Goal: Information Seeking & Learning: Learn about a topic

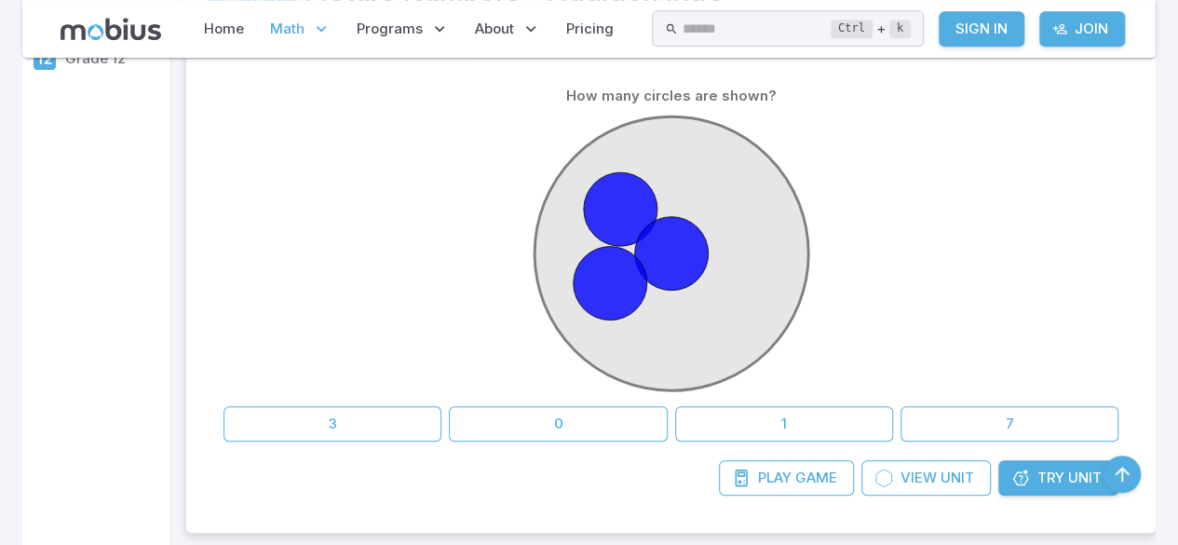
scroll to position [454, 0]
click at [331, 419] on button "3" at bounding box center [332, 422] width 218 height 35
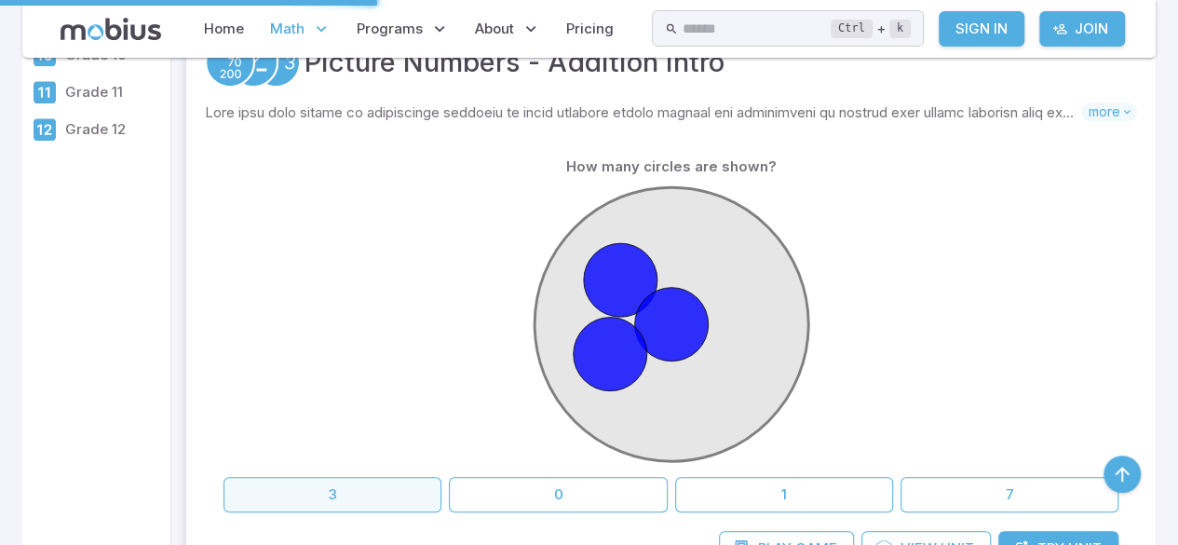
scroll to position [382, 0]
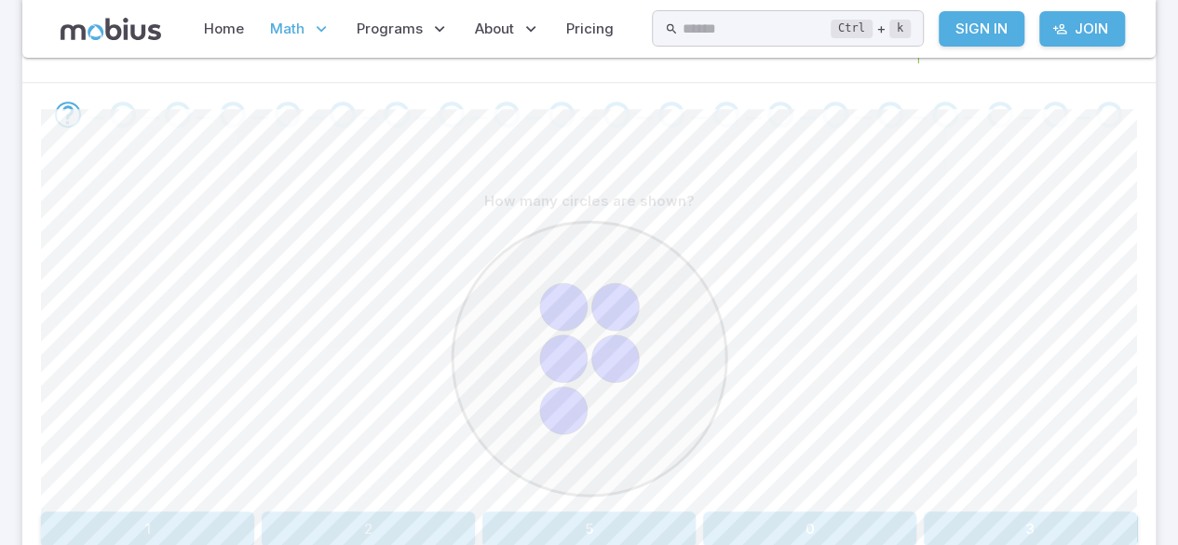
scroll to position [402, 0]
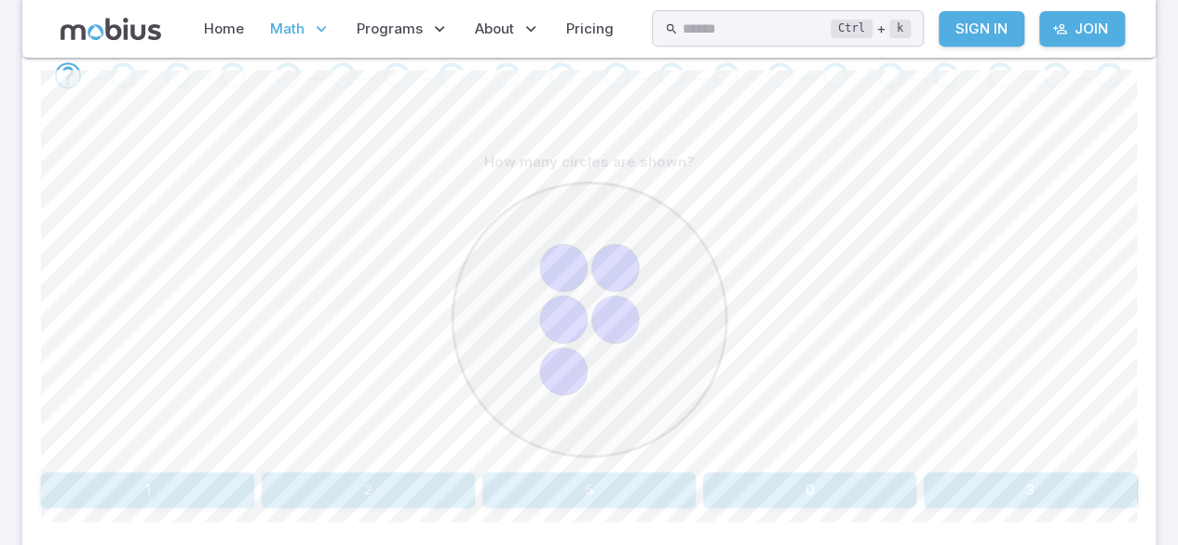
click at [663, 491] on button "5" at bounding box center [588, 489] width 213 height 35
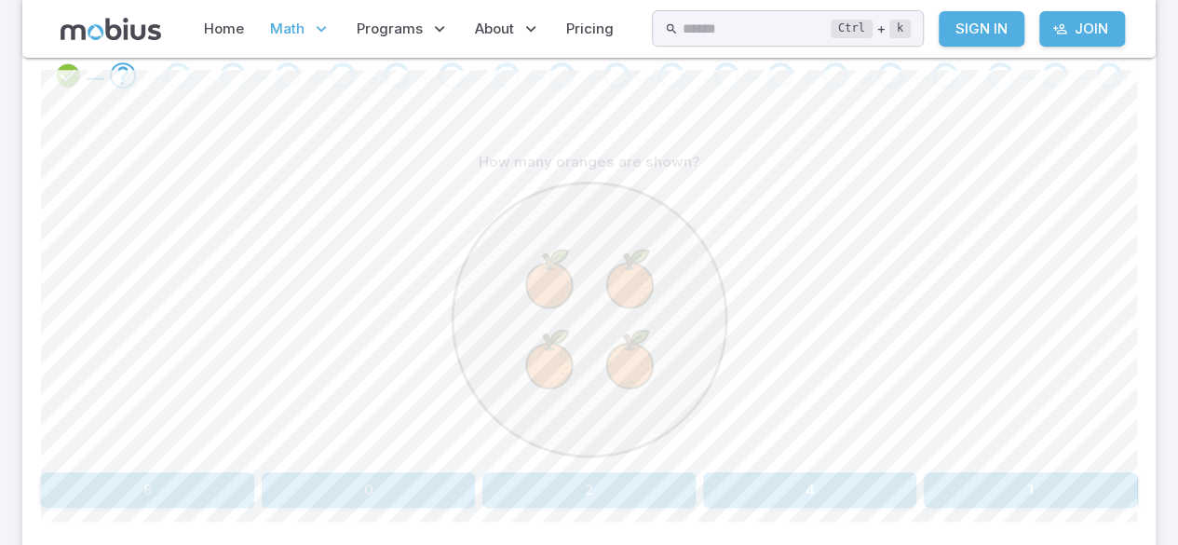
click at [856, 502] on button "4" at bounding box center [809, 489] width 213 height 35
click at [1055, 310] on div at bounding box center [589, 322] width 1096 height 285
click at [1103, 389] on div at bounding box center [589, 322] width 1096 height 285
click at [1130, 375] on div at bounding box center [589, 322] width 1096 height 285
click at [1007, 492] on button "four" at bounding box center [1030, 489] width 213 height 35
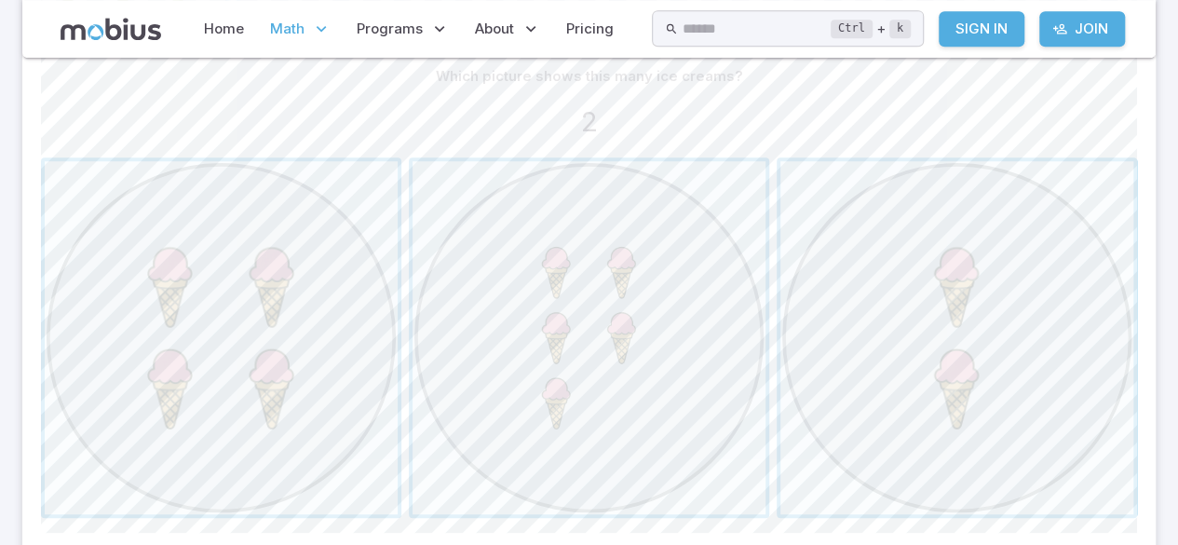
scroll to position [493, 0]
click at [1027, 288] on span "button" at bounding box center [956, 332] width 353 height 353
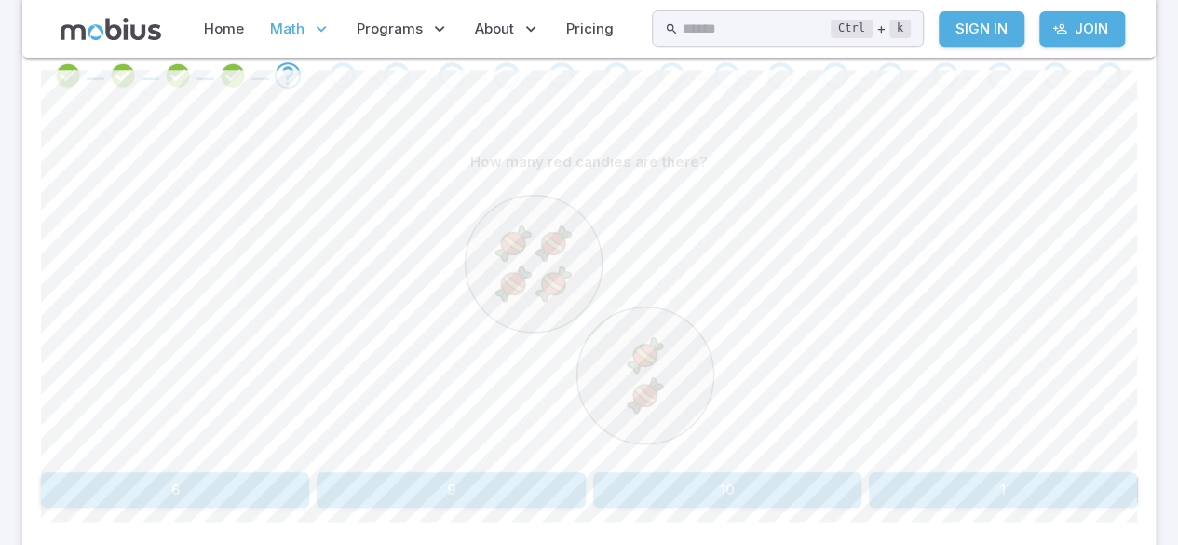
scroll to position [403, 0]
click at [280, 497] on button "6" at bounding box center [175, 488] width 268 height 35
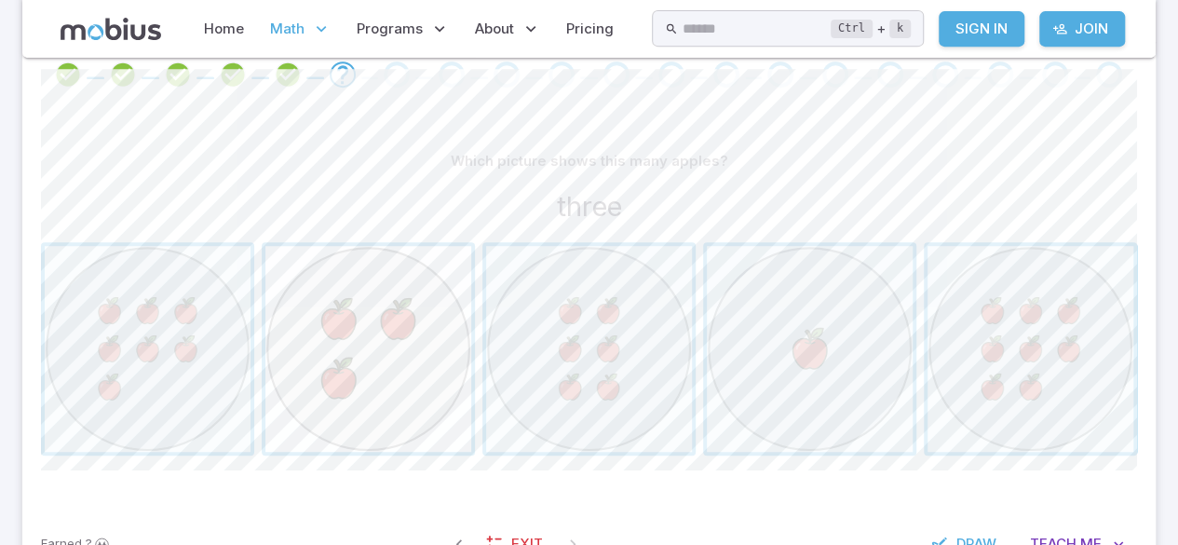
click at [453, 347] on span "button" at bounding box center [368, 349] width 206 height 206
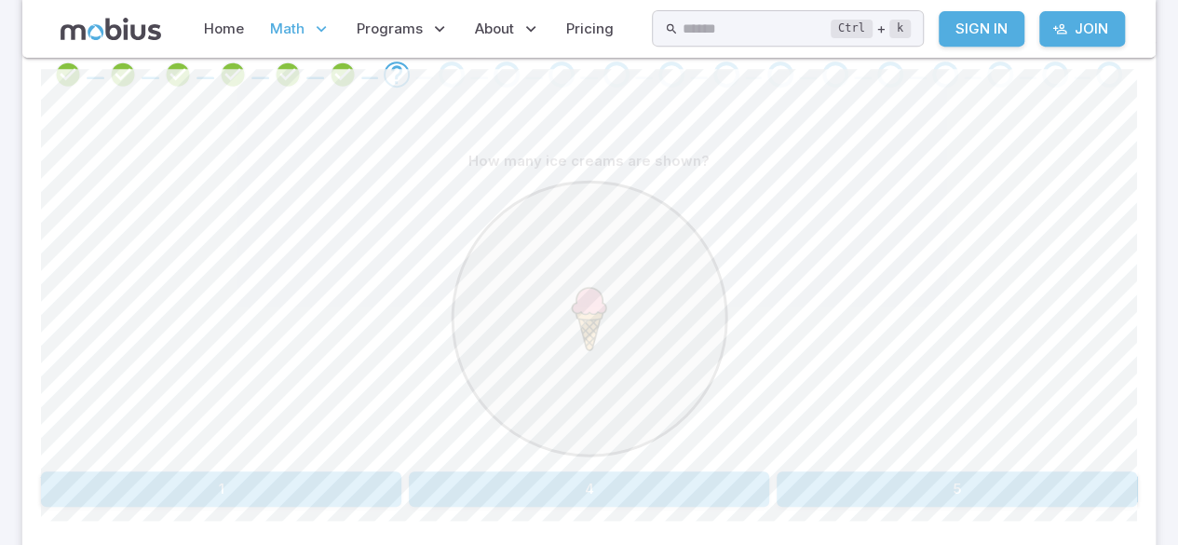
click at [322, 490] on button "1" at bounding box center [221, 488] width 360 height 35
click at [897, 502] on button "3 + 6" at bounding box center [865, 488] width 177 height 35
click at [434, 481] on button "one" at bounding box center [451, 488] width 268 height 35
click at [613, 474] on button "8 + 3" at bounding box center [681, 488] width 177 height 35
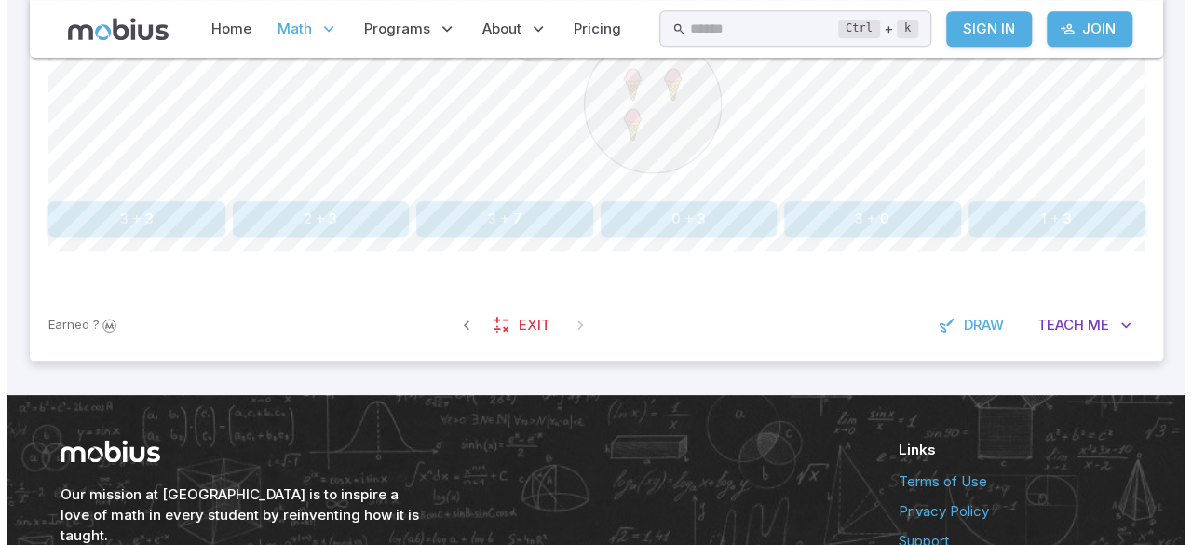
scroll to position [670, 0]
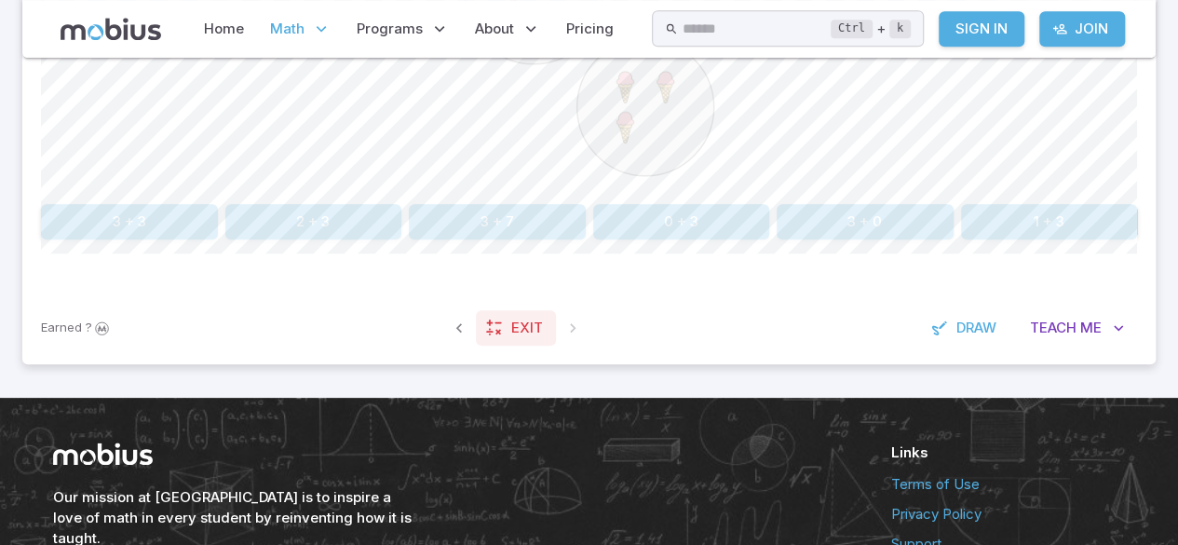
click at [525, 324] on span "Exit" at bounding box center [527, 328] width 32 height 20
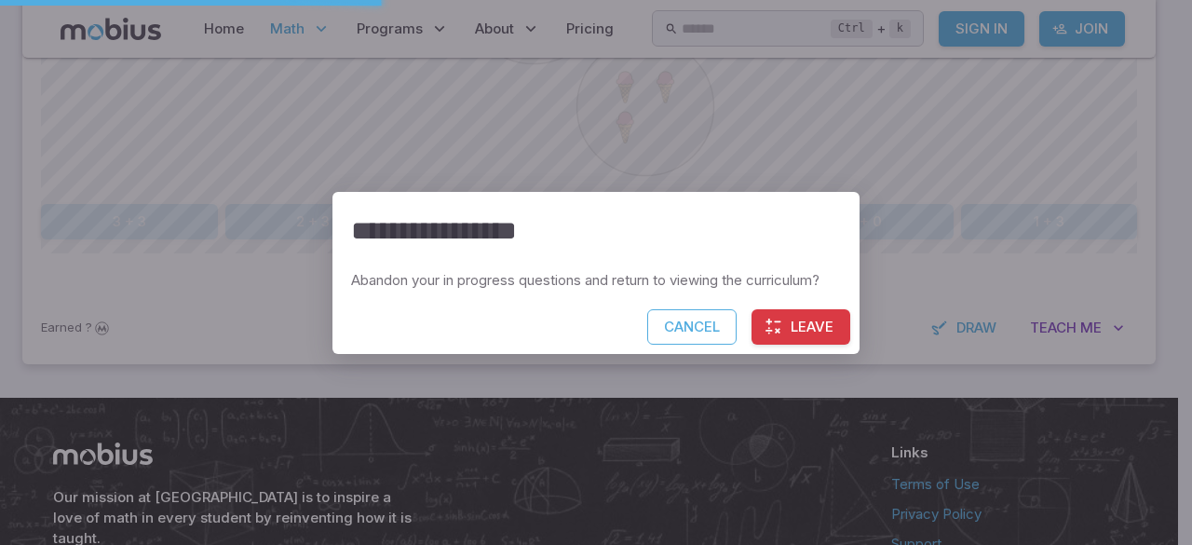
click at [823, 320] on button "Leave" at bounding box center [800, 326] width 99 height 35
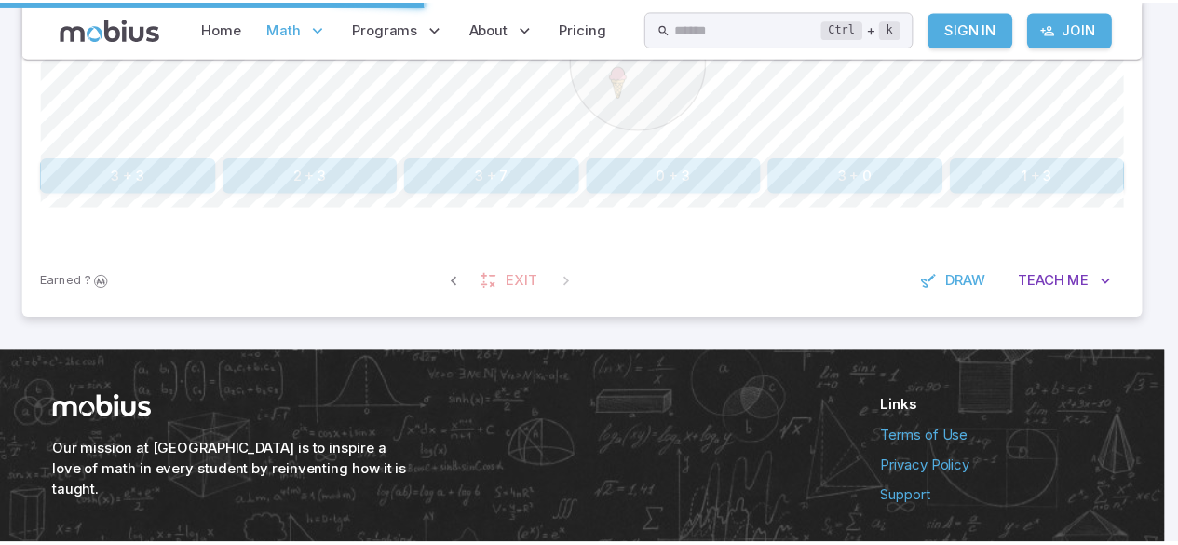
scroll to position [624, 0]
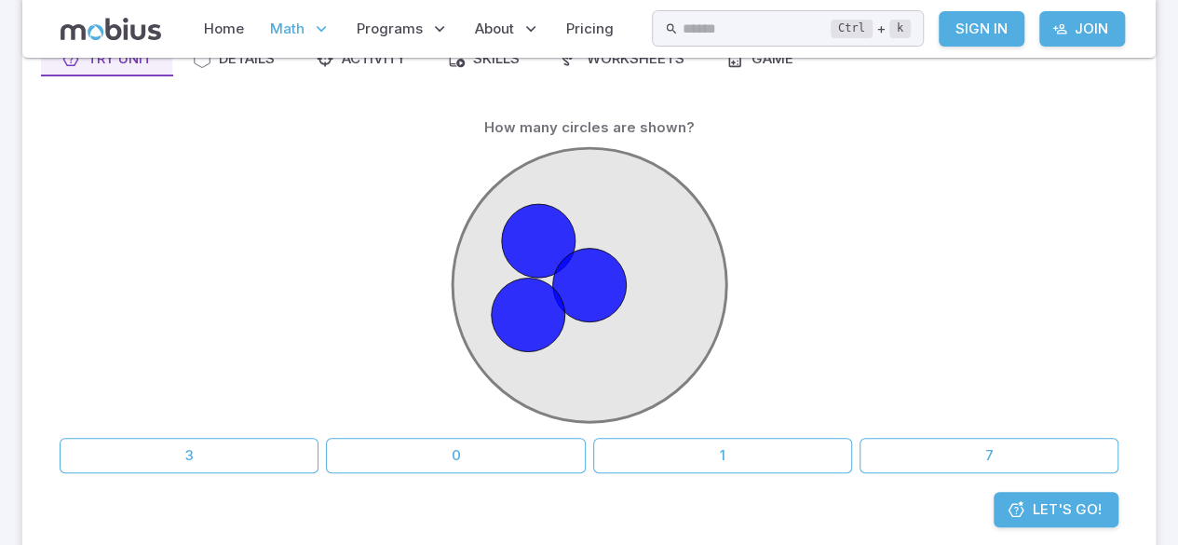
scroll to position [191, 0]
click at [661, 460] on button "1" at bounding box center [722, 456] width 259 height 35
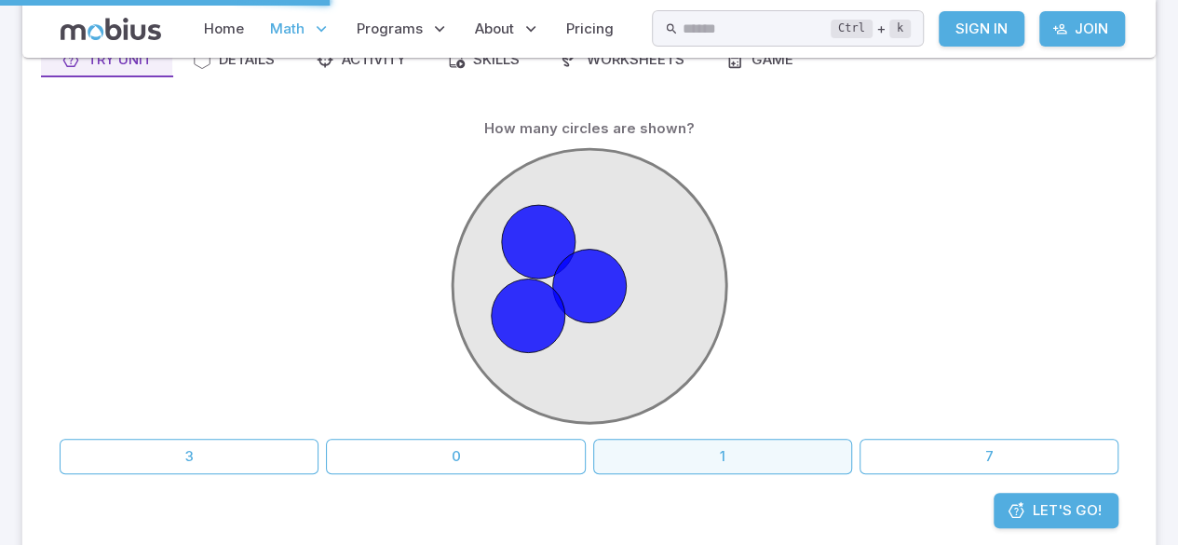
scroll to position [187, 0]
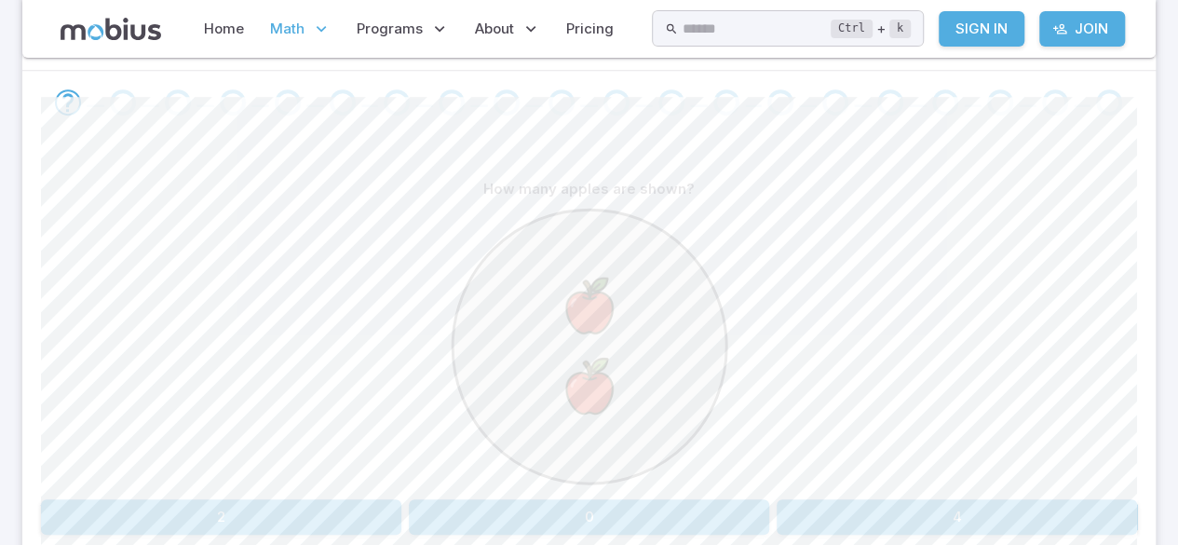
scroll to position [374, 0]
click at [352, 503] on button "2" at bounding box center [221, 517] width 360 height 35
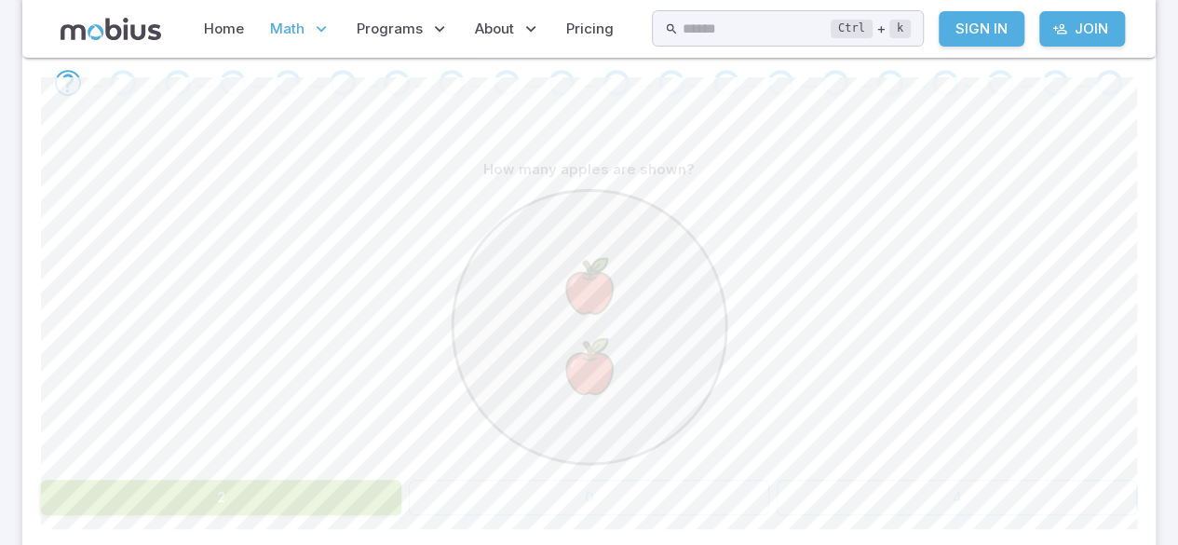
scroll to position [399, 0]
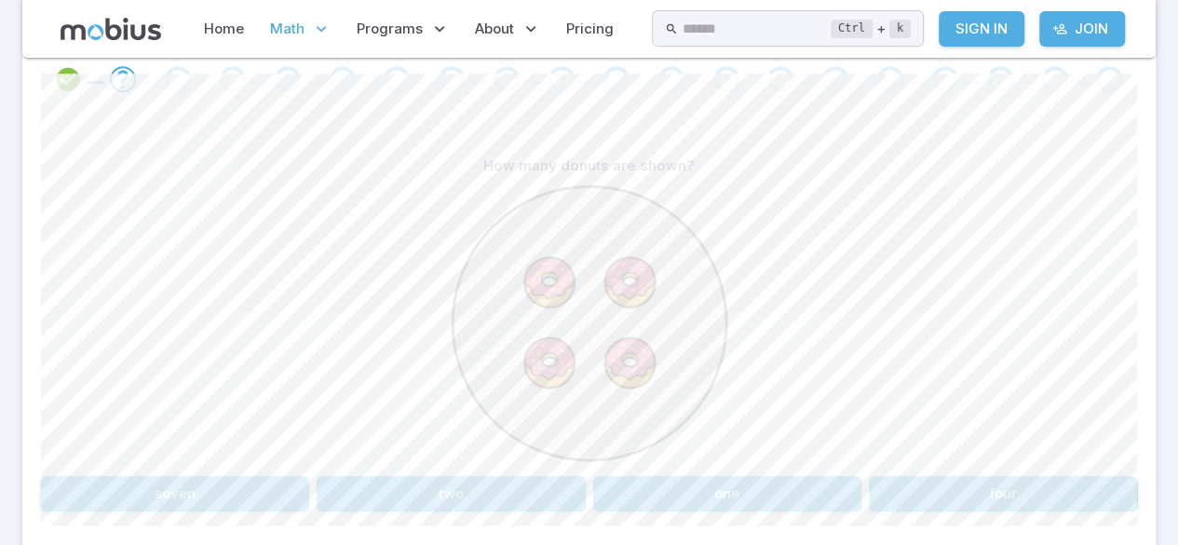
click at [713, 465] on div at bounding box center [589, 325] width 279 height 285
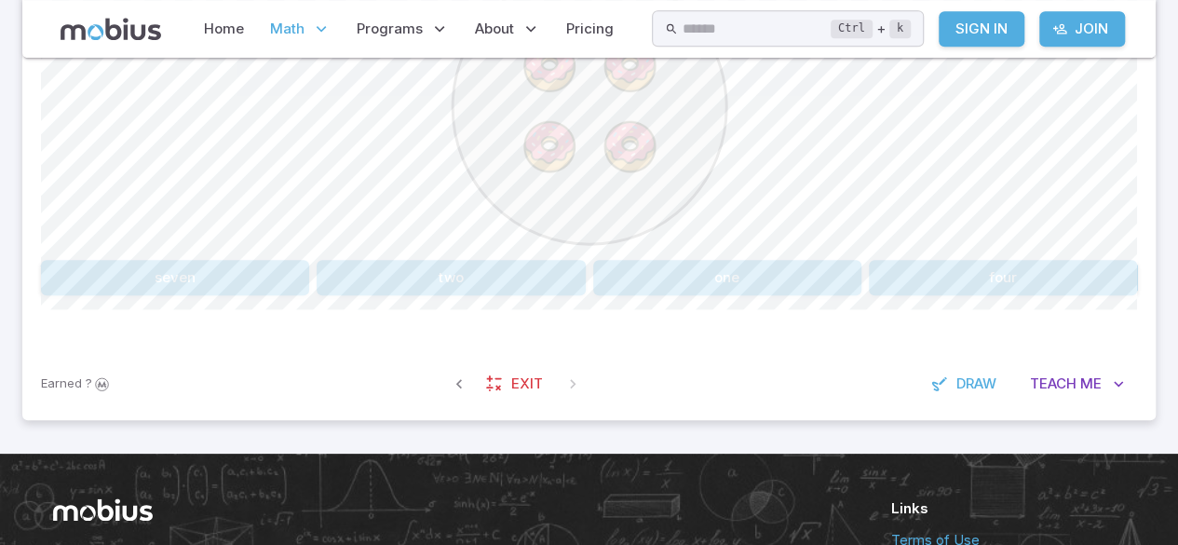
scroll to position [780, 0]
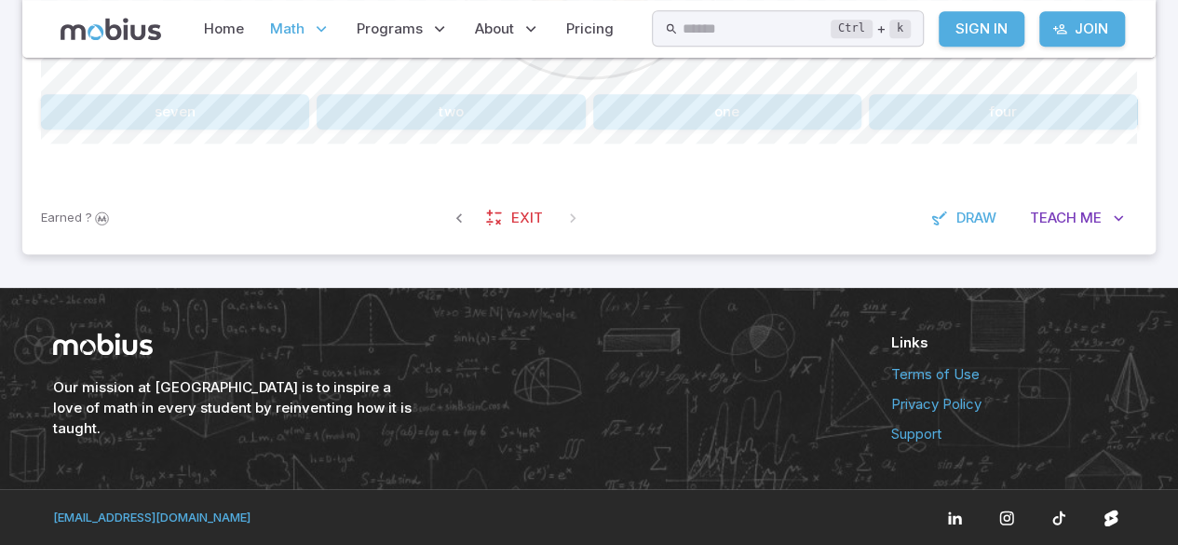
click at [0, 373] on div "Our mission at Mobius is to inspire a love of math in every student by reinvent…" at bounding box center [589, 388] width 1178 height 201
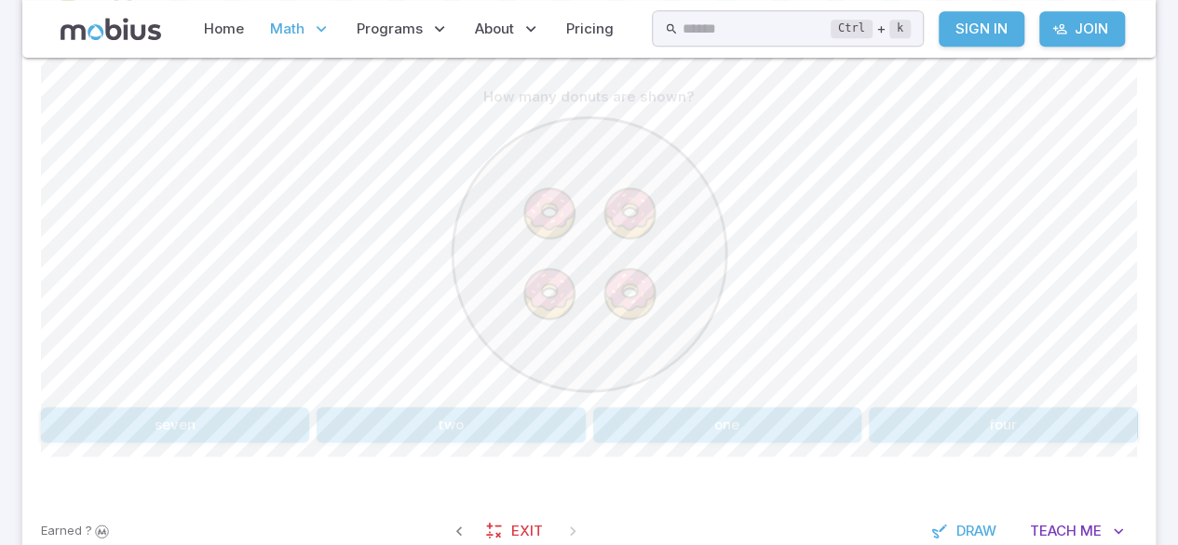
scroll to position [469, 0]
click at [964, 528] on span "Draw" at bounding box center [976, 529] width 40 height 20
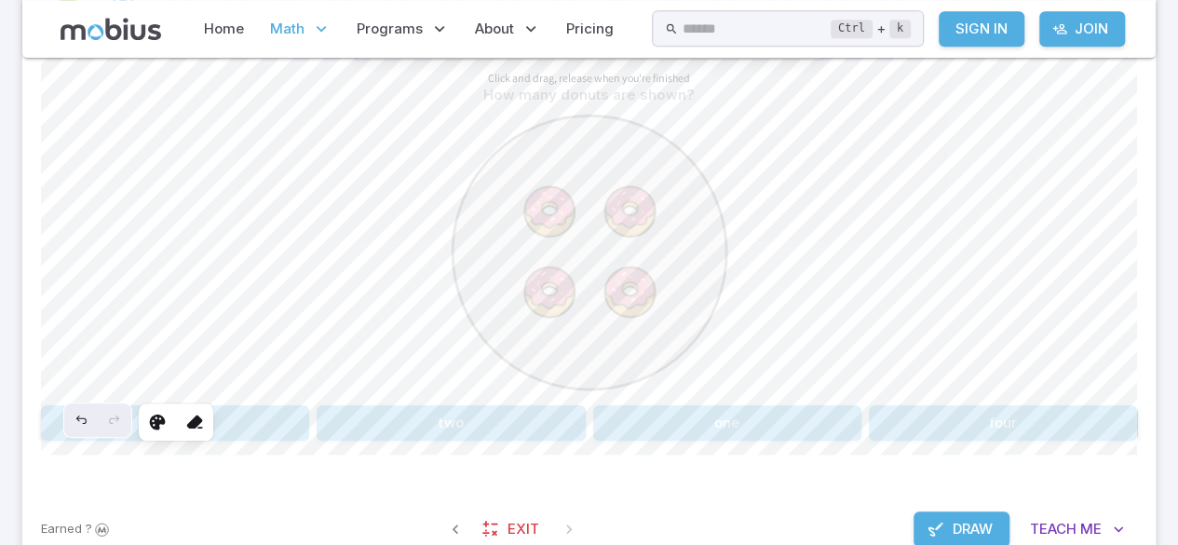
click at [1177, 246] on section "Math / Grades / Grade 2 / Picture Numbers - Addition Intro Picture Numbers - Ad…" at bounding box center [589, 93] width 1178 height 1010
click at [191, 417] on icon at bounding box center [194, 421] width 19 height 19
click at [160, 420] on icon at bounding box center [157, 421] width 19 height 19
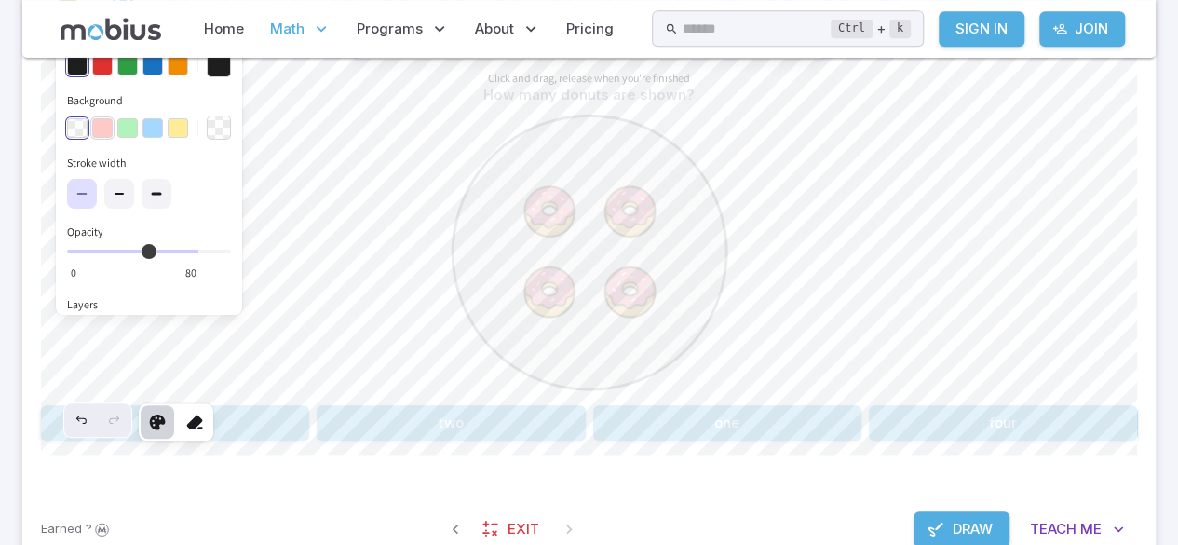
click at [104, 127] on button "button" at bounding box center [102, 128] width 20 height 20
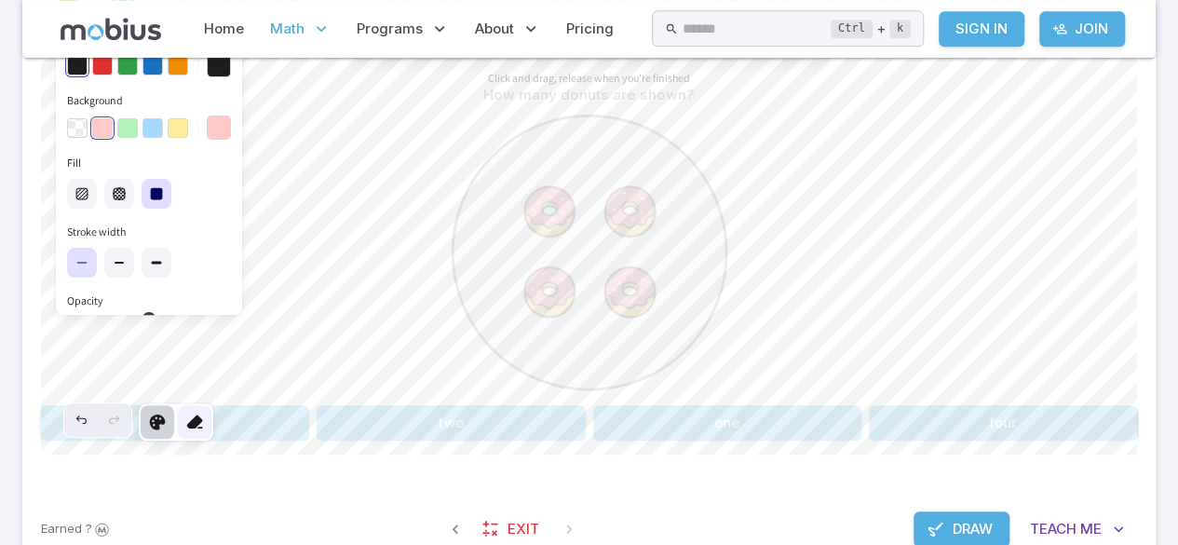
click at [194, 422] on icon at bounding box center [194, 421] width 19 height 19
click at [168, 257] on label at bounding box center [157, 263] width 30 height 30
click at [173, 68] on button "button" at bounding box center [178, 65] width 20 height 20
click at [167, 74] on div "button" at bounding box center [178, 65] width 22 height 22
click at [155, 92] on h3 "Background" at bounding box center [149, 100] width 164 height 17
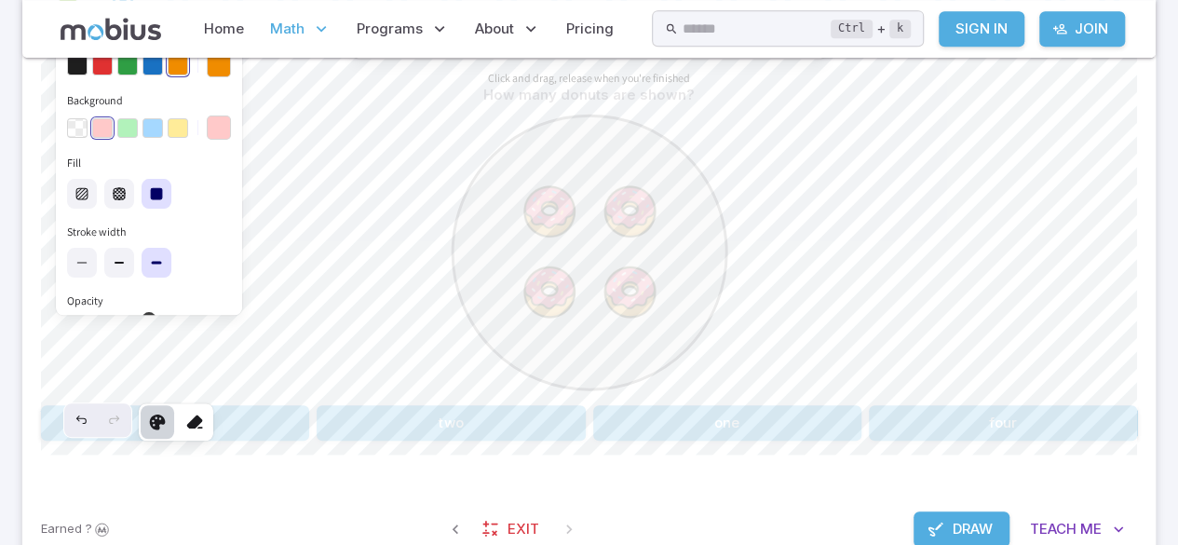
click at [167, 67] on div "button" at bounding box center [178, 65] width 22 height 22
click at [155, 65] on button "button" at bounding box center [152, 65] width 20 height 20
click at [966, 522] on span "Draw" at bounding box center [973, 529] width 40 height 20
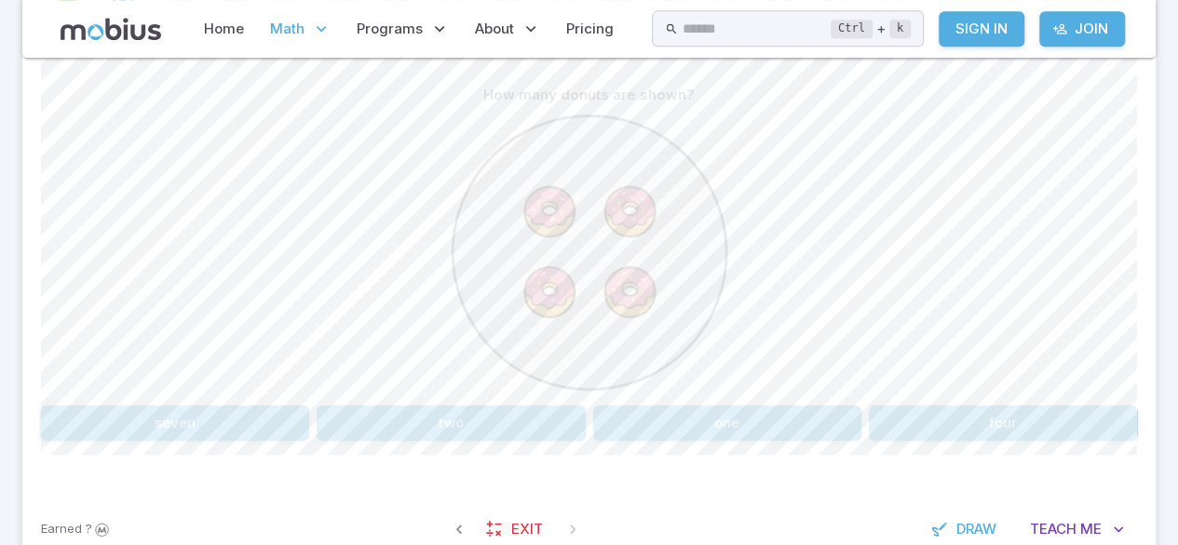
click at [973, 417] on button "four" at bounding box center [1003, 422] width 268 height 35
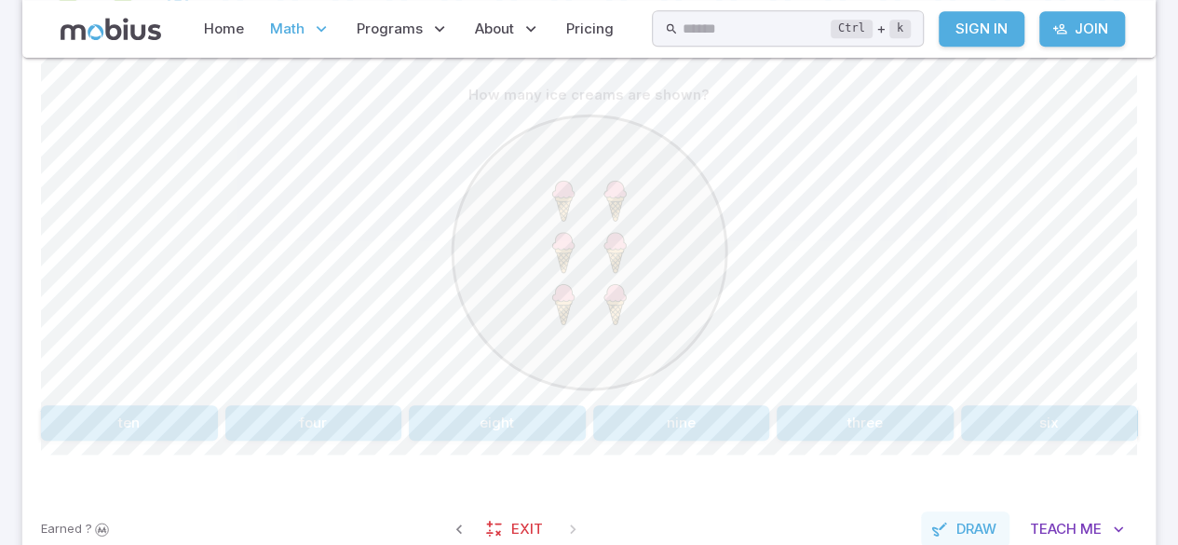
click at [966, 531] on span "Draw" at bounding box center [976, 529] width 40 height 20
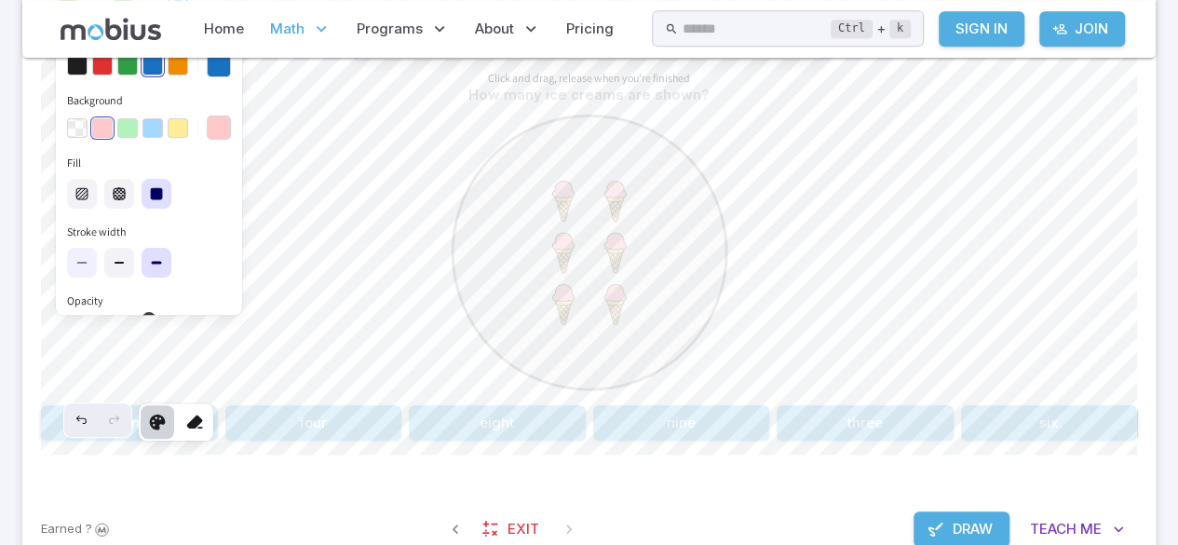
click at [82, 263] on icon at bounding box center [81, 263] width 8 height 0
click at [208, 409] on div at bounding box center [195, 422] width 34 height 34
click at [102, 63] on button "button" at bounding box center [102, 65] width 20 height 20
click at [179, 72] on button "button" at bounding box center [178, 65] width 20 height 20
click at [179, 118] on button "button" at bounding box center [178, 128] width 20 height 20
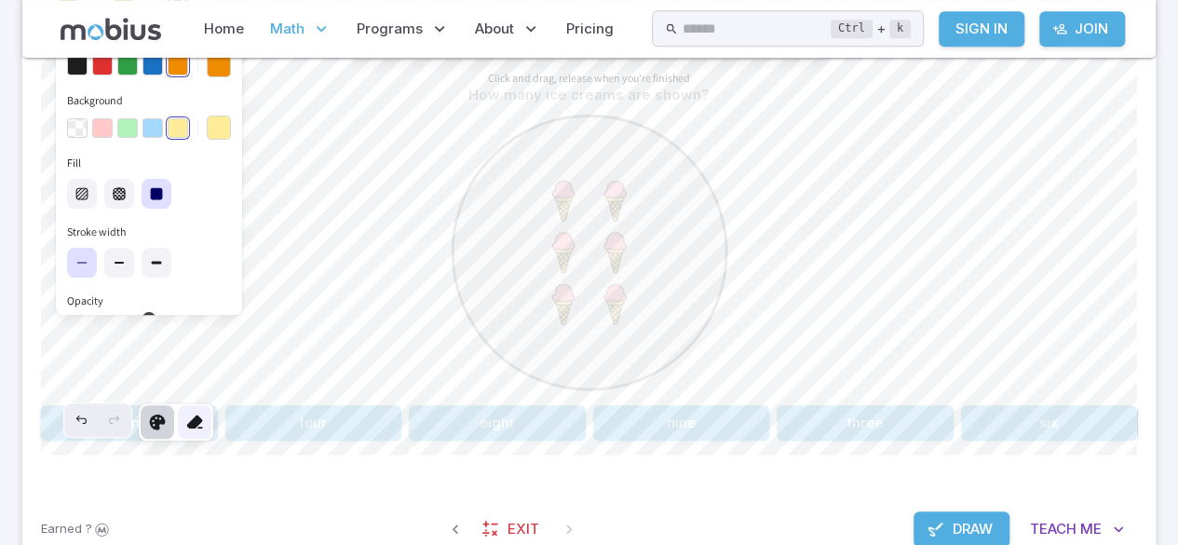
click at [199, 419] on icon at bounding box center [194, 421] width 19 height 19
click at [971, 544] on button "Draw" at bounding box center [961, 528] width 96 height 35
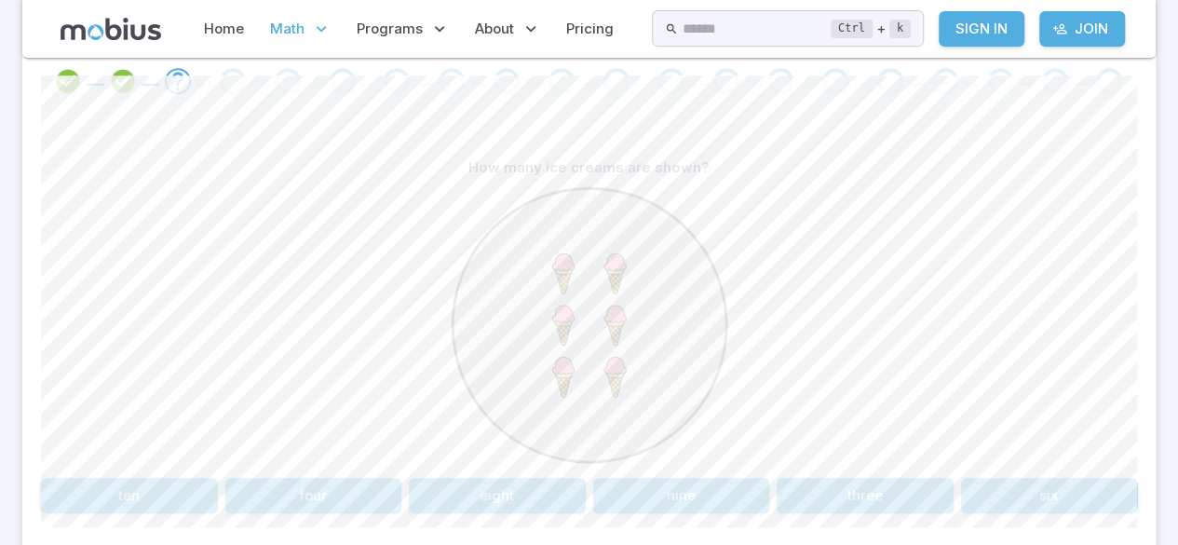
scroll to position [402, 0]
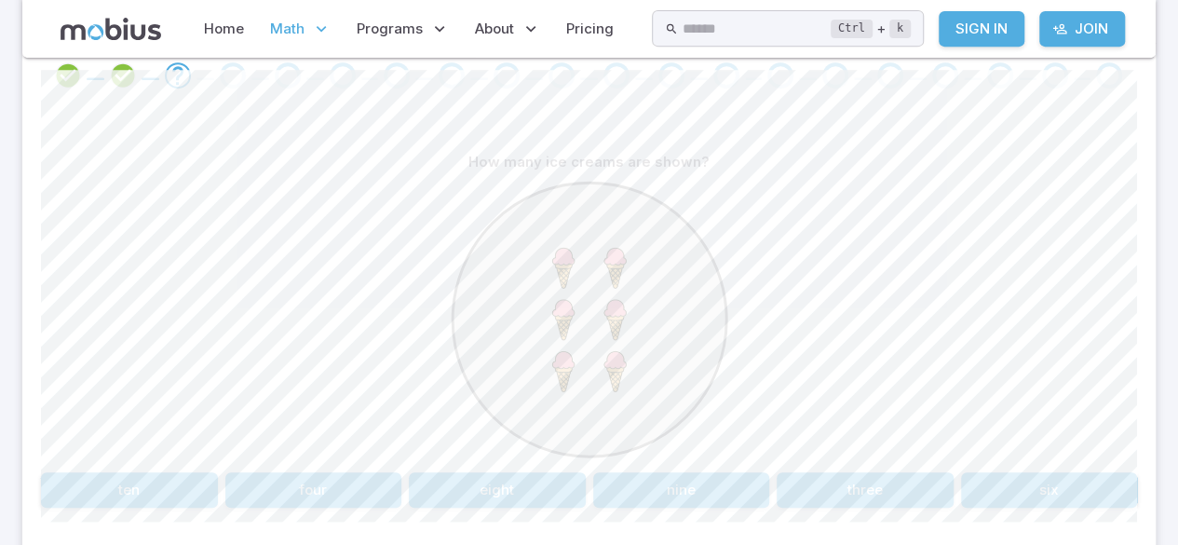
click at [1017, 488] on button "six" at bounding box center [1049, 489] width 177 height 35
click at [190, 497] on button "6" at bounding box center [129, 489] width 177 height 35
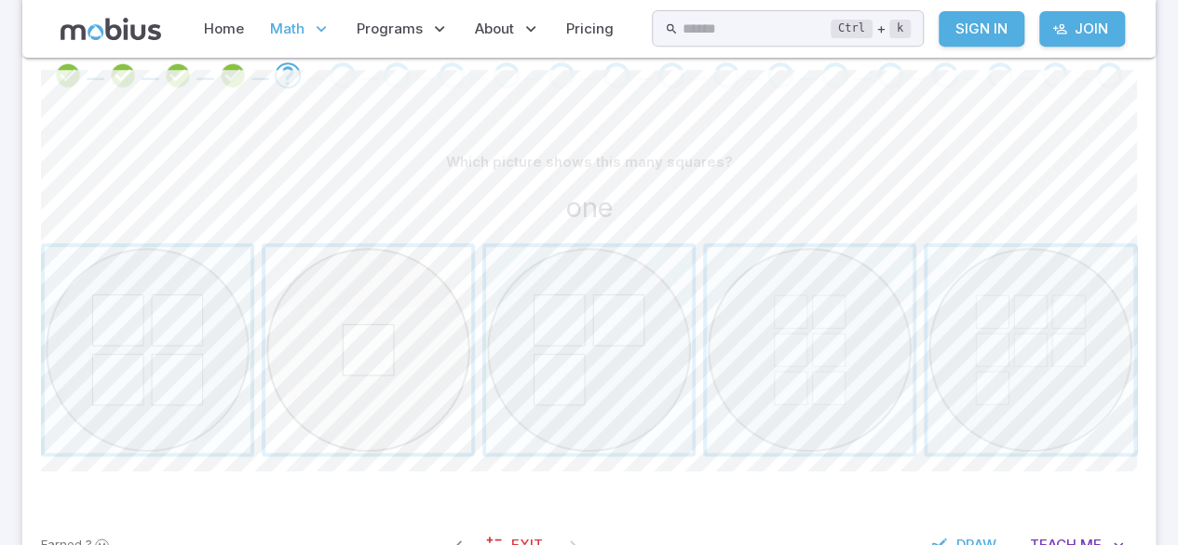
click at [406, 324] on span "button" at bounding box center [368, 350] width 206 height 206
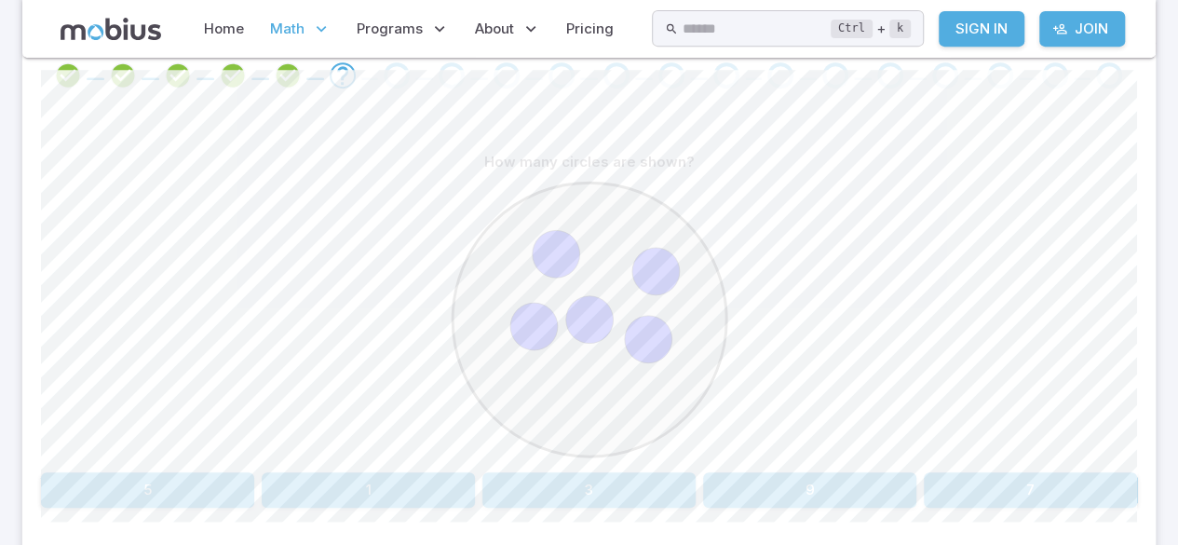
click at [233, 488] on button "5" at bounding box center [147, 489] width 213 height 35
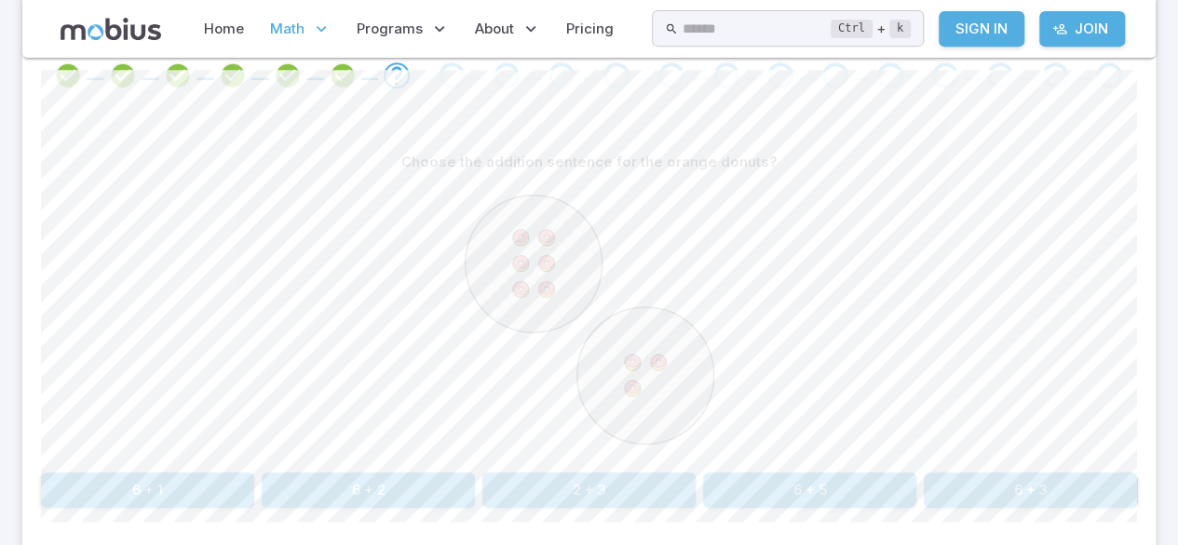
click at [1029, 491] on button "6 + 3" at bounding box center [1030, 489] width 213 height 35
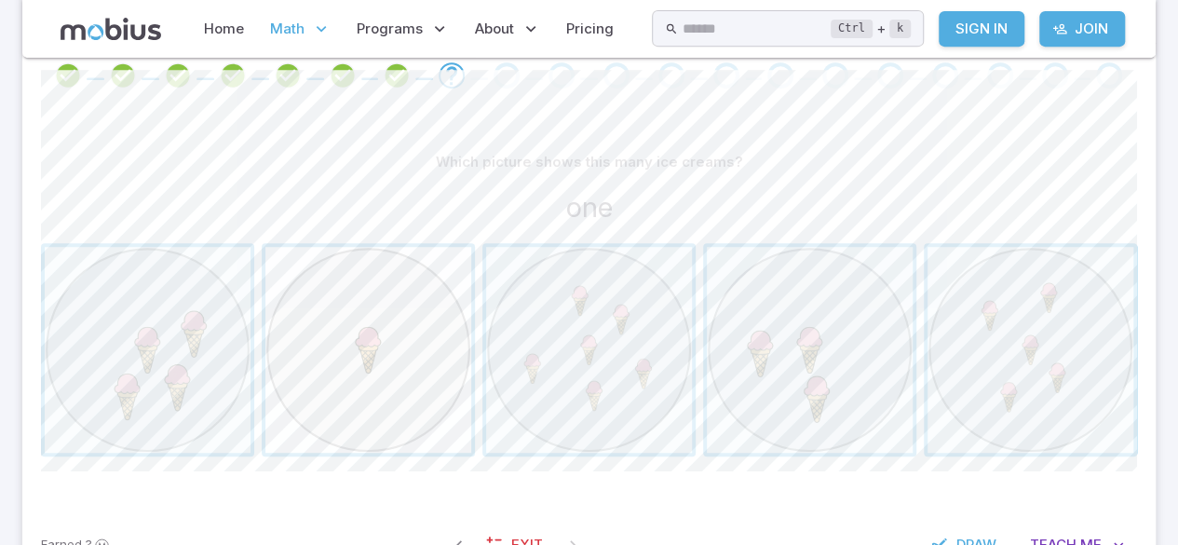
click at [419, 358] on span "button" at bounding box center [368, 350] width 206 height 206
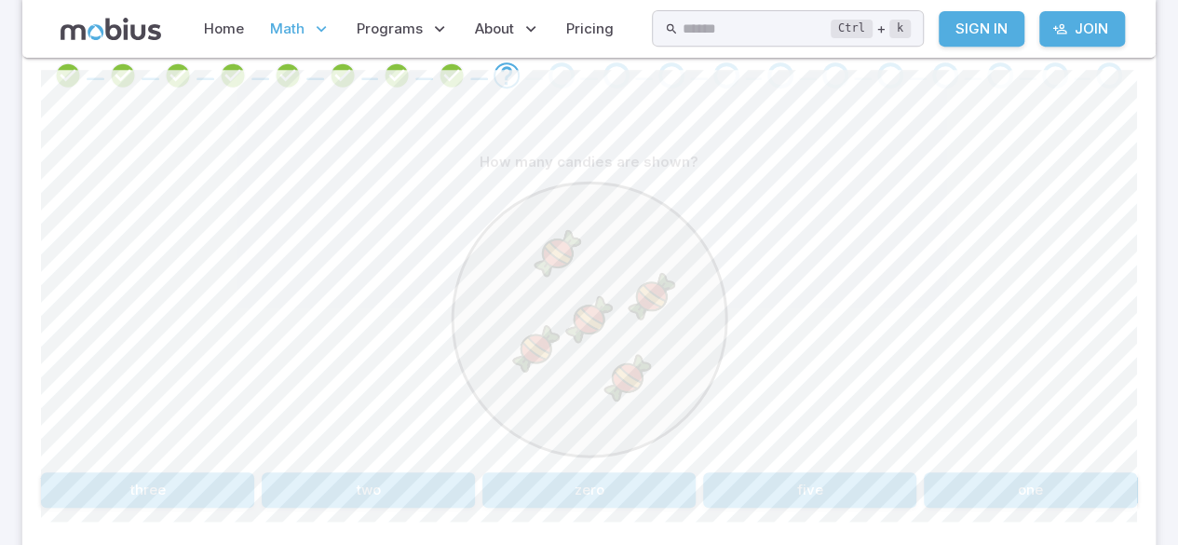
click at [837, 498] on button "five" at bounding box center [809, 489] width 213 height 35
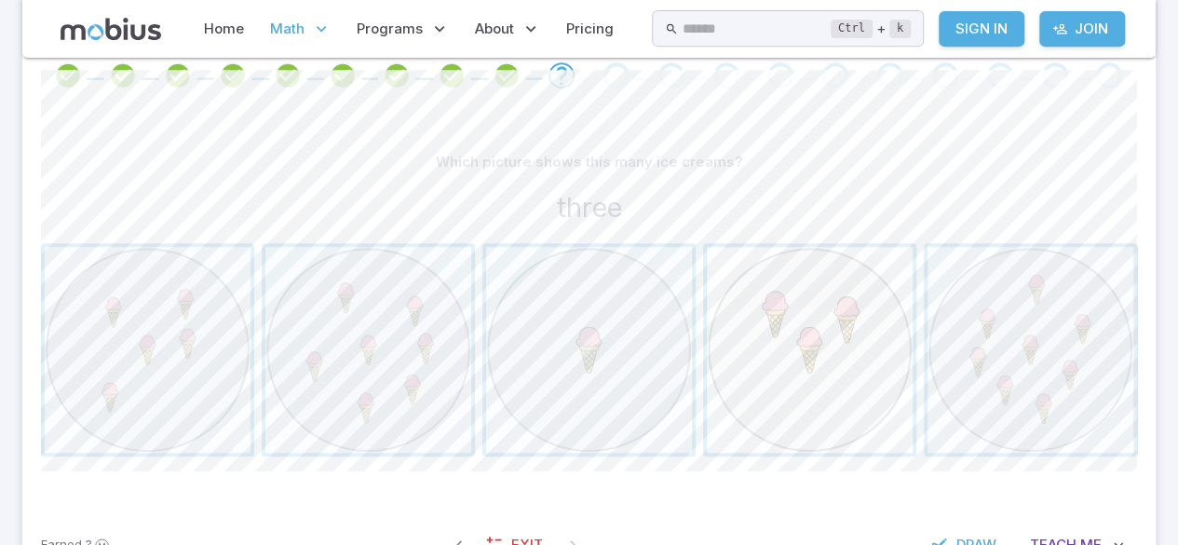
click at [838, 334] on span "button" at bounding box center [810, 350] width 206 height 206
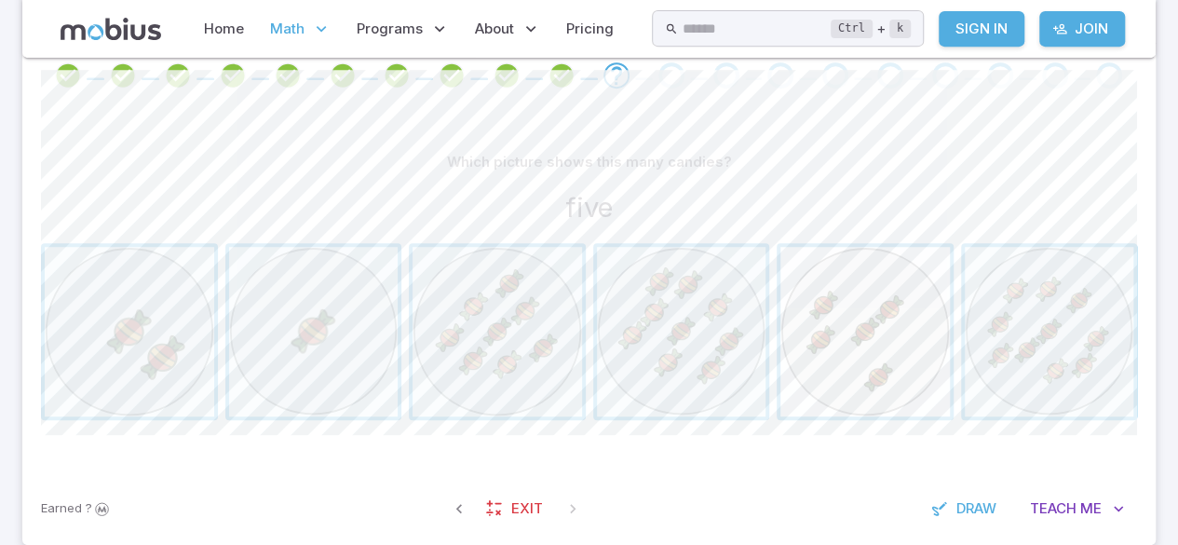
click at [926, 349] on span "button" at bounding box center [864, 331] width 169 height 169
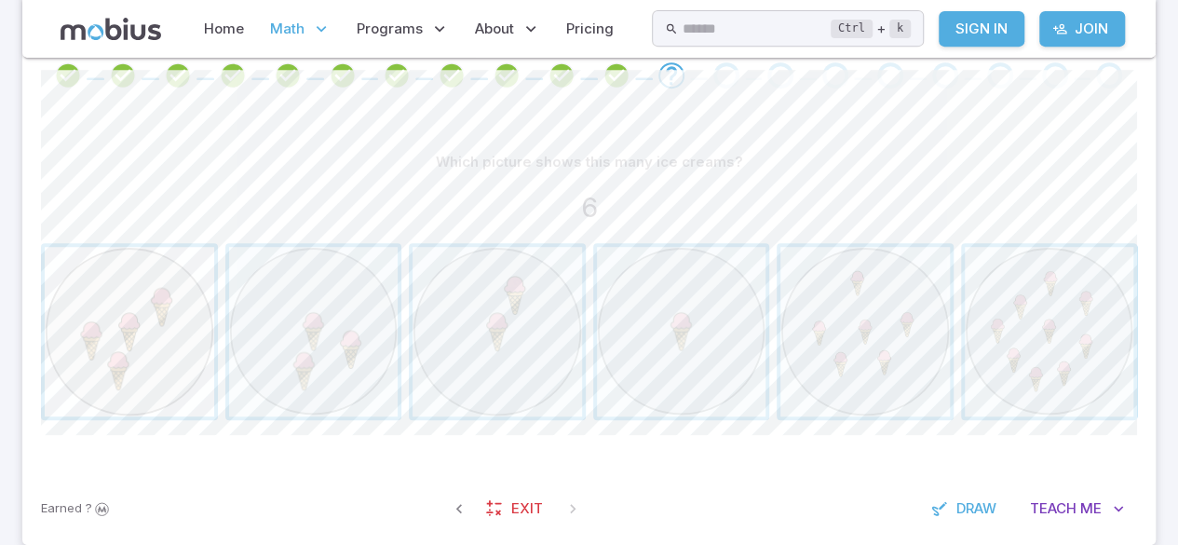
click at [147, 319] on span "button" at bounding box center [129, 331] width 169 height 169
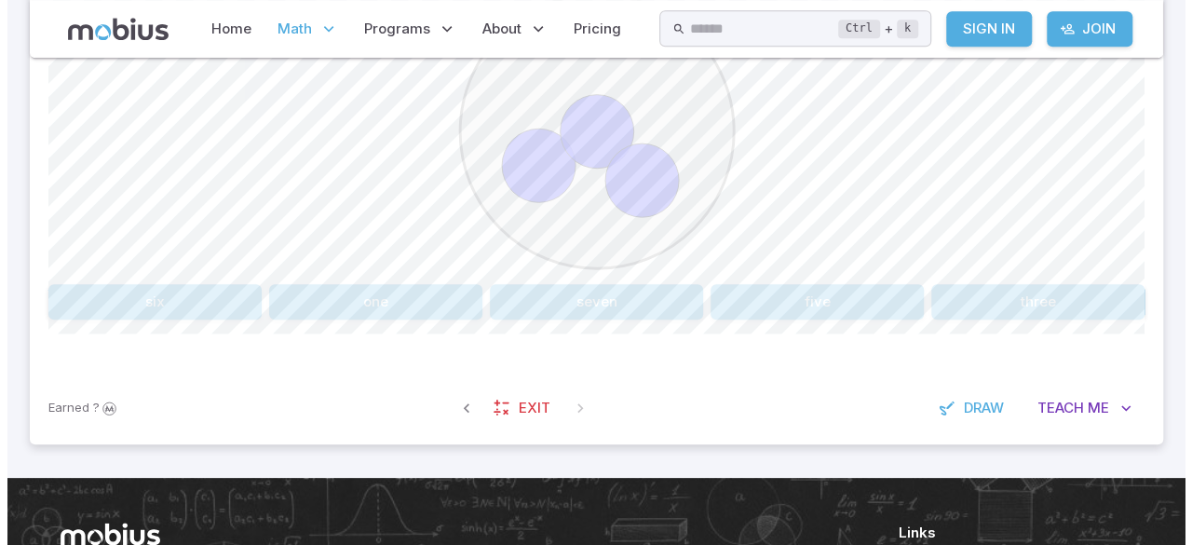
scroll to position [601, 0]
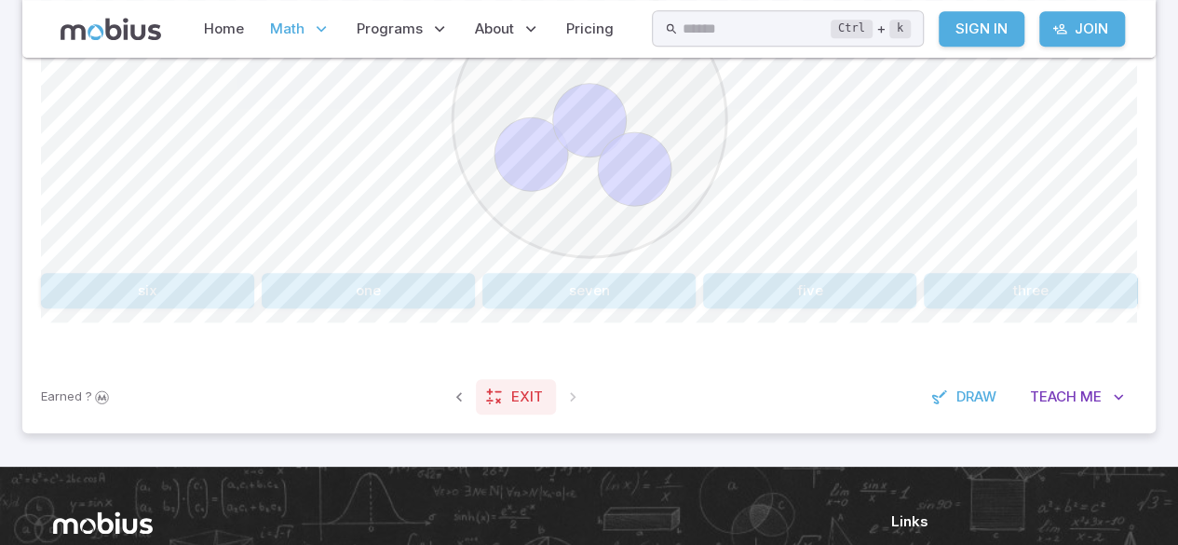
click at [511, 400] on span "Exit" at bounding box center [527, 396] width 32 height 20
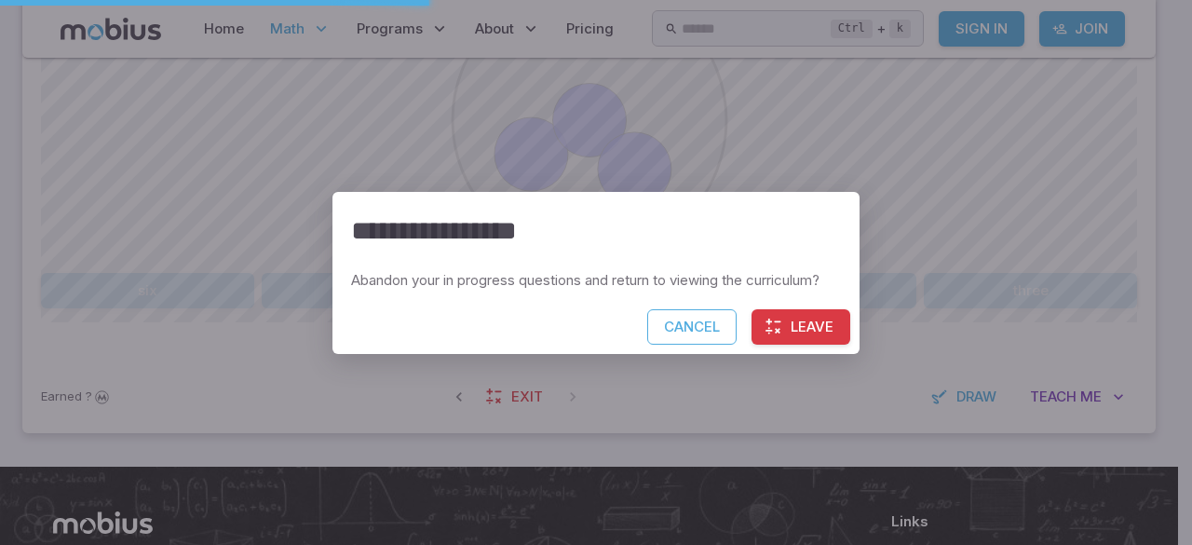
click at [810, 324] on button "Leave" at bounding box center [800, 326] width 99 height 35
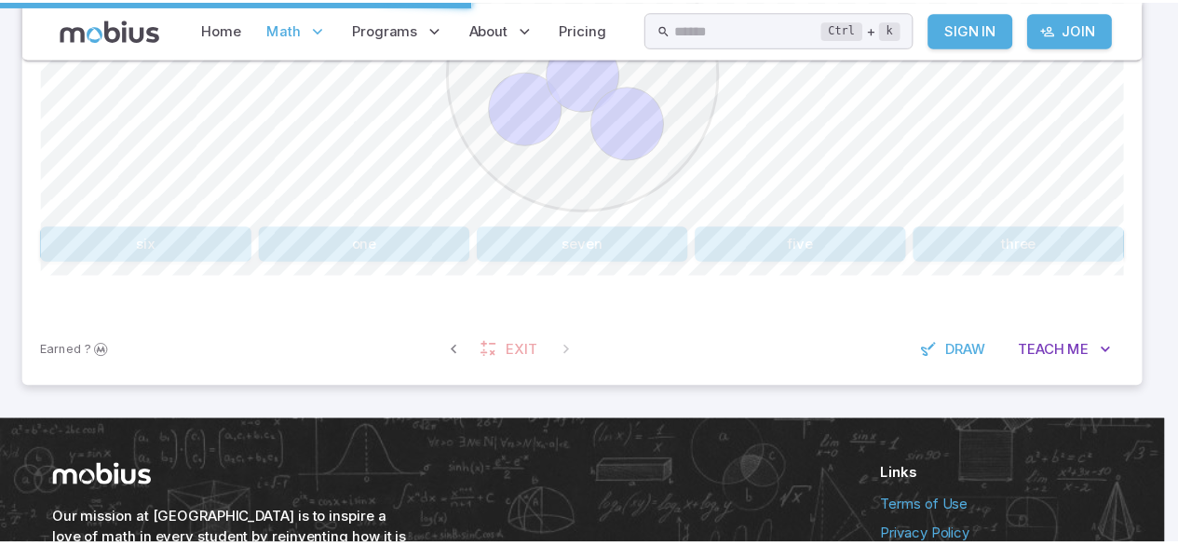
scroll to position [555, 0]
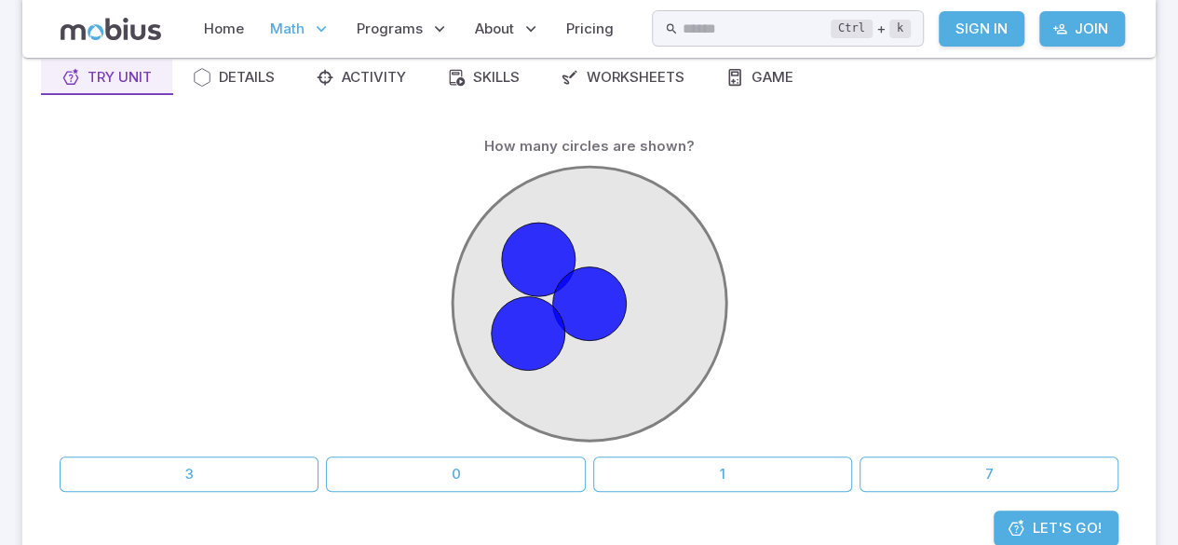
scroll to position [178, 0]
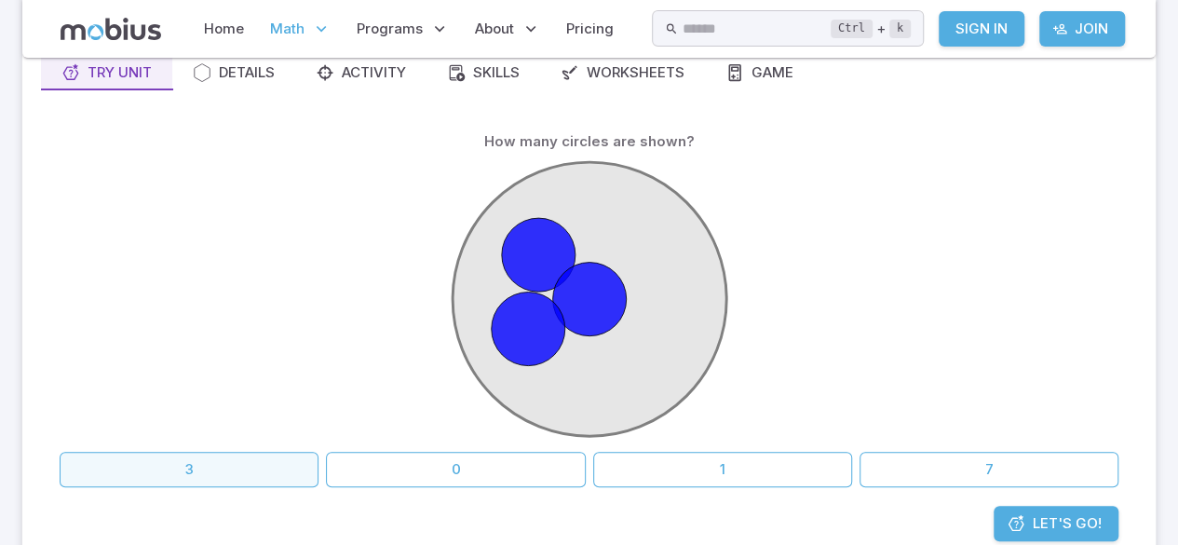
click at [261, 477] on button "3" at bounding box center [189, 469] width 259 height 35
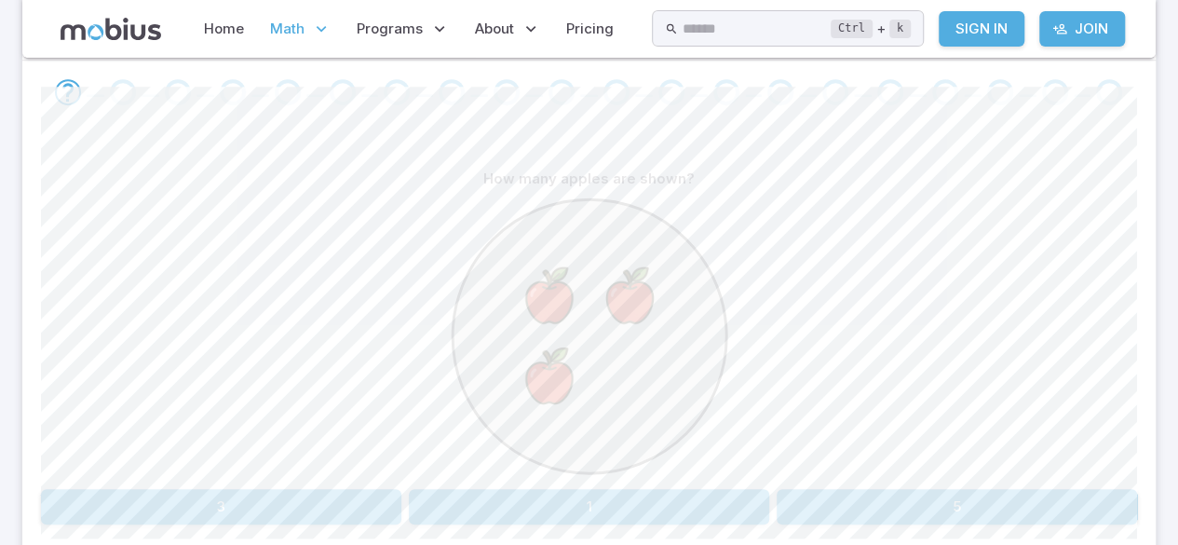
scroll to position [385, 0]
click at [209, 495] on button "3" at bounding box center [221, 506] width 360 height 35
click at [701, 507] on button "5" at bounding box center [681, 506] width 177 height 35
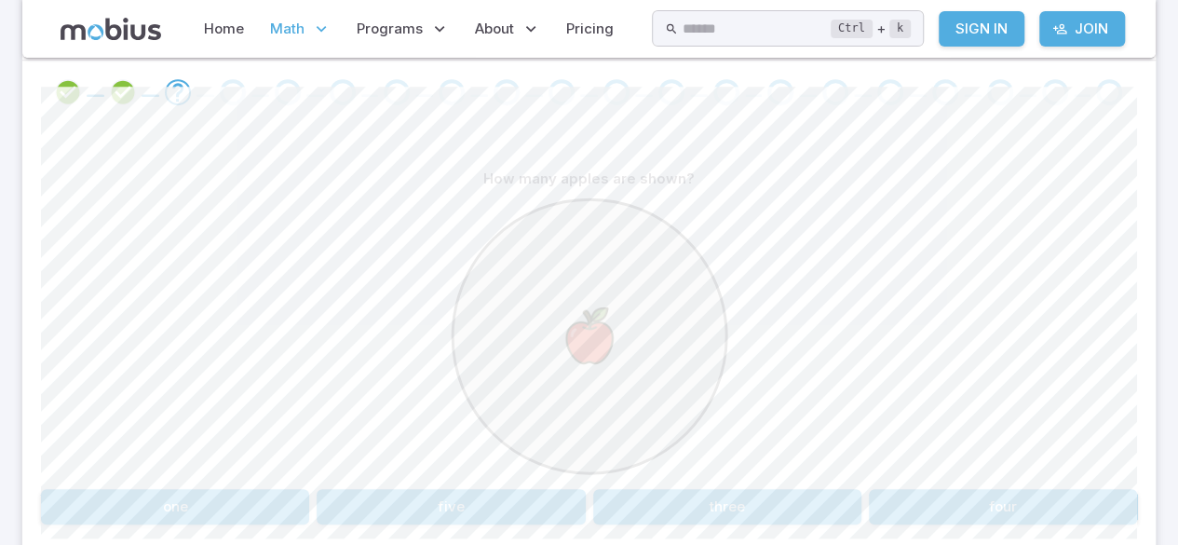
click at [713, 465] on icon at bounding box center [589, 335] width 279 height 279
click at [231, 499] on button "one" at bounding box center [175, 510] width 268 height 35
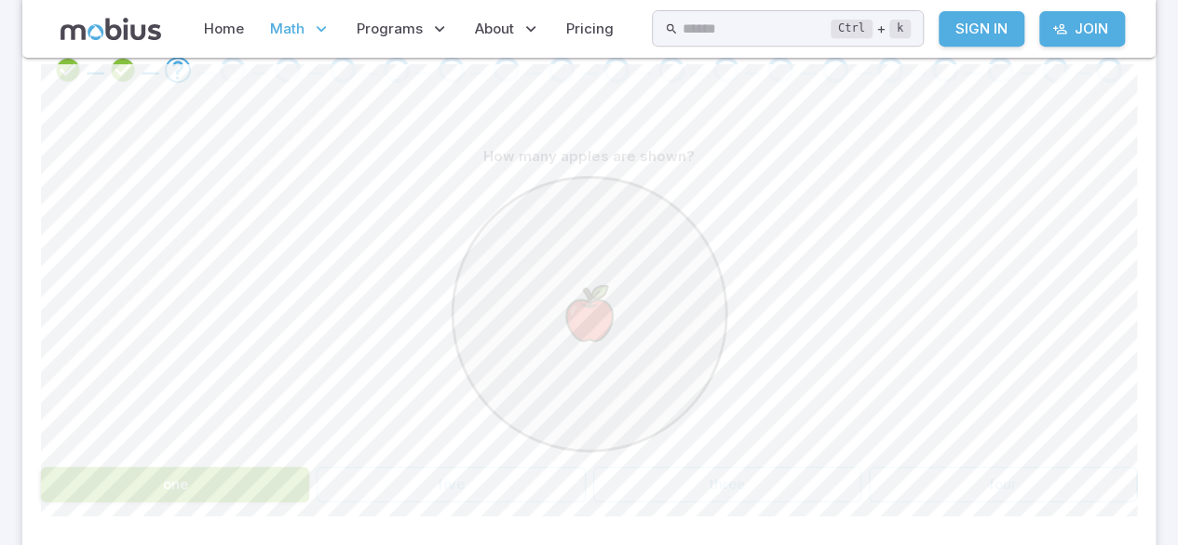
scroll to position [408, 0]
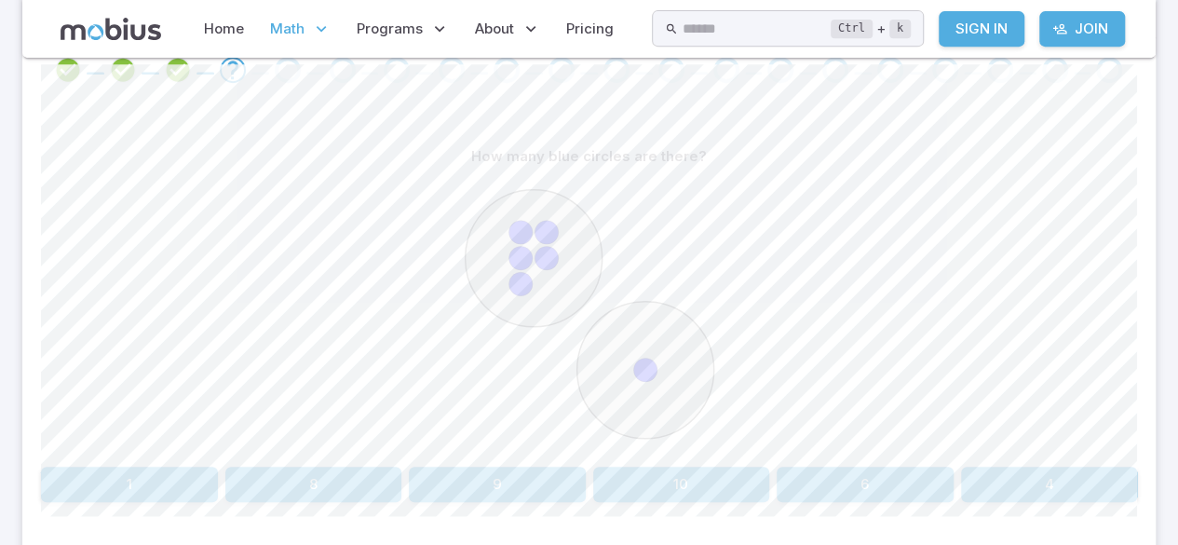
click at [903, 466] on button "6" at bounding box center [865, 483] width 177 height 35
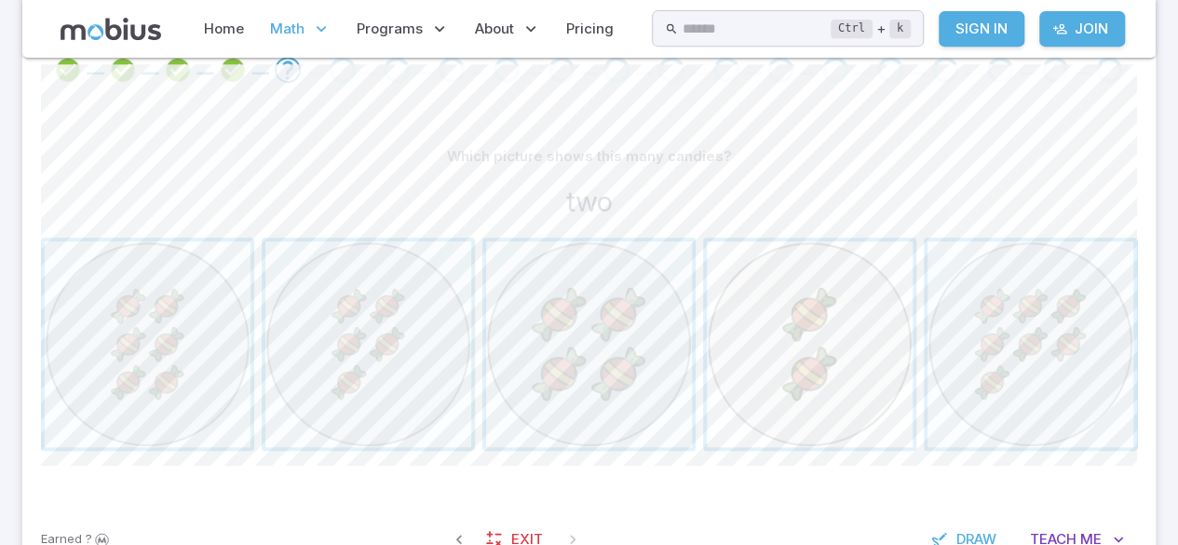
click at [819, 316] on span "button" at bounding box center [810, 344] width 206 height 206
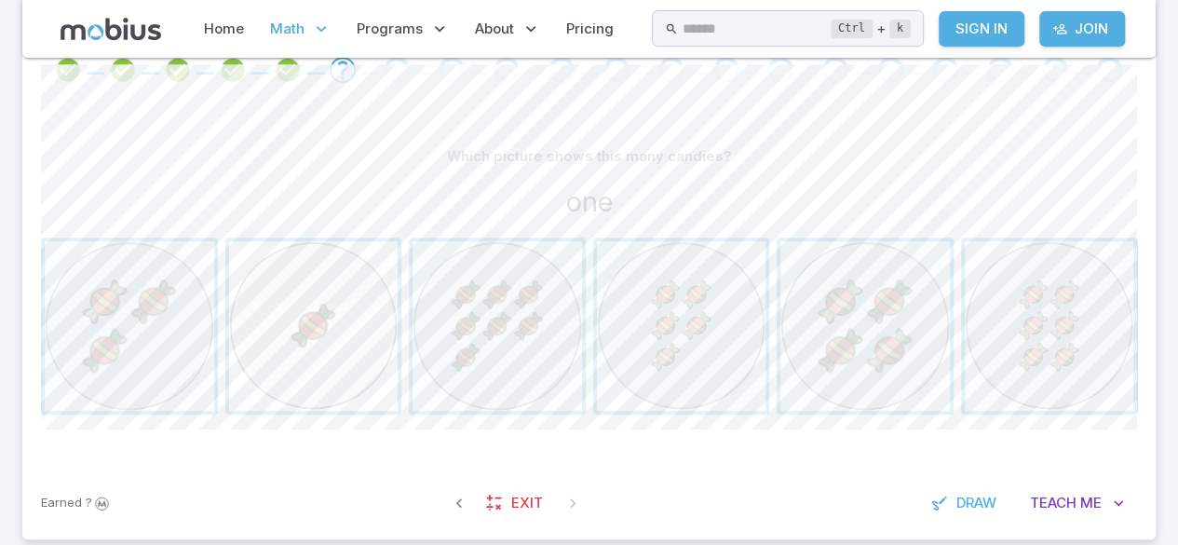
click at [302, 302] on span "button" at bounding box center [313, 325] width 169 height 169
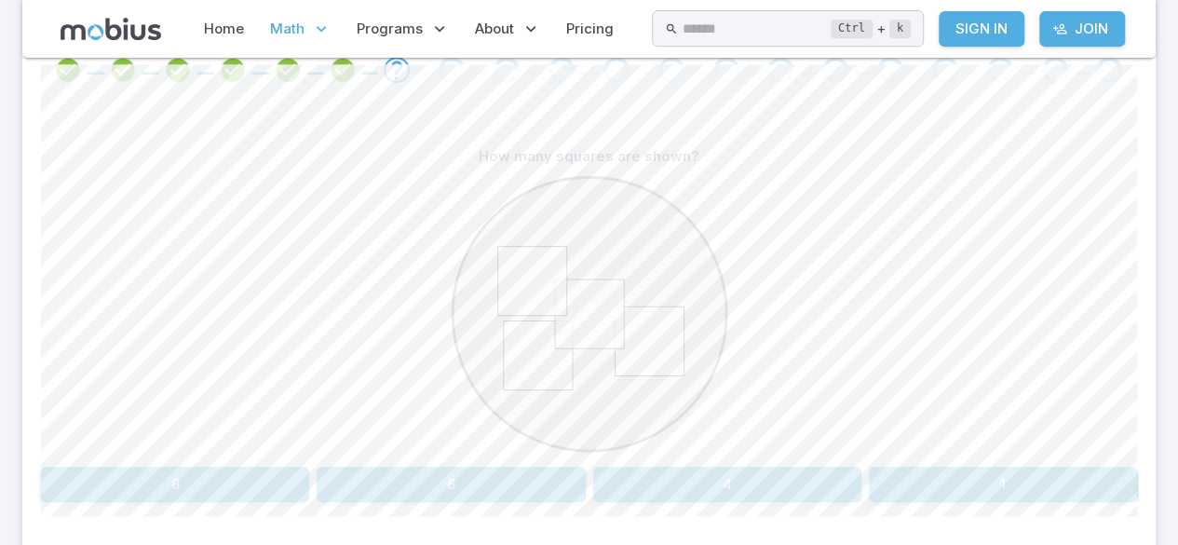
click at [736, 473] on button "4" at bounding box center [727, 483] width 268 height 35
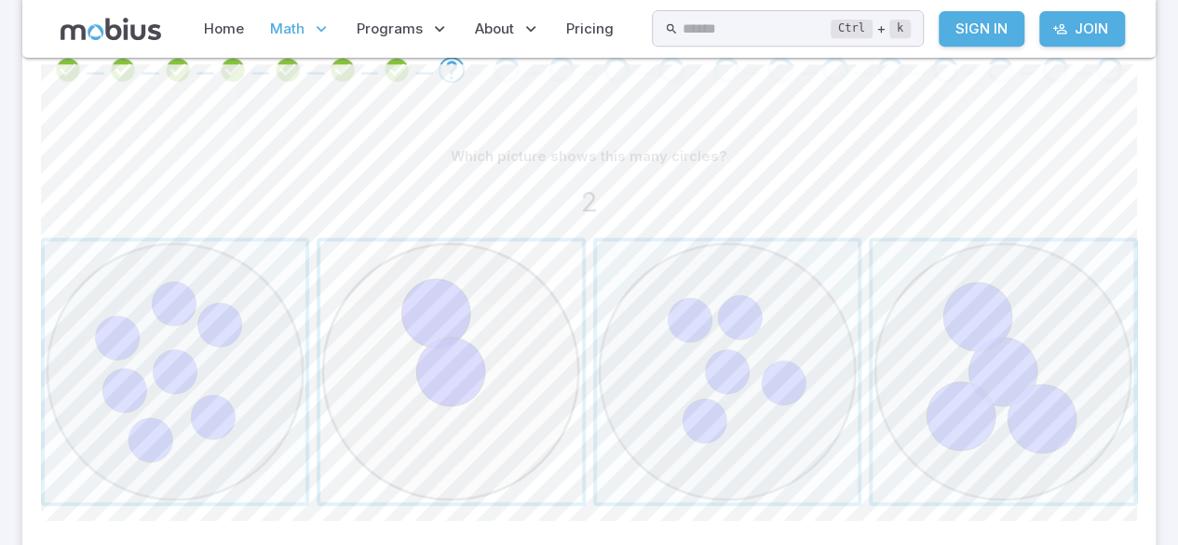
click at [473, 405] on span "button" at bounding box center [450, 371] width 261 height 261
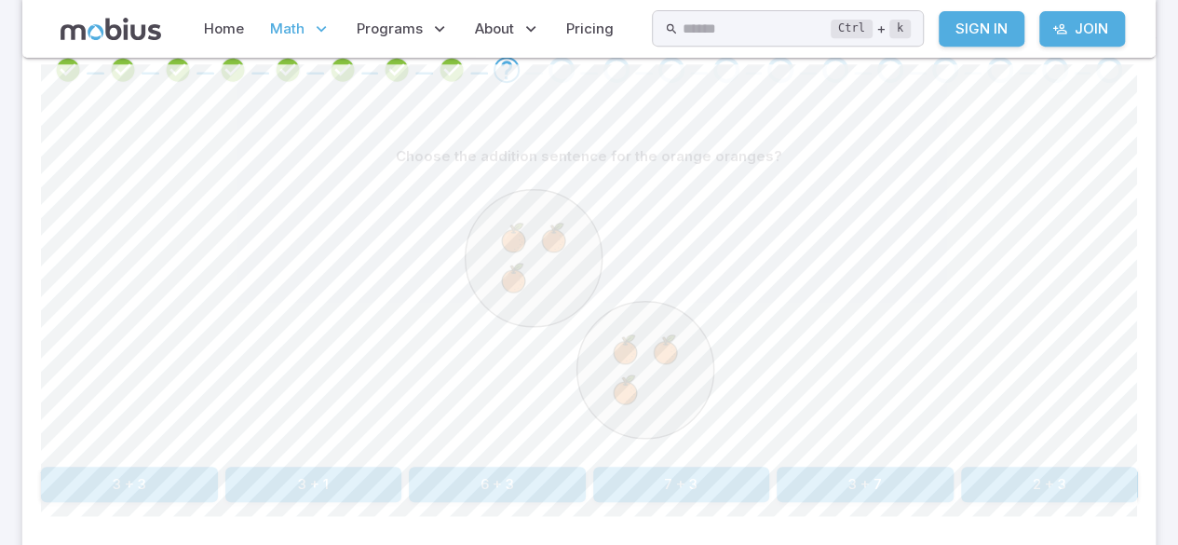
click at [143, 483] on button "3 + 3" at bounding box center [129, 483] width 177 height 35
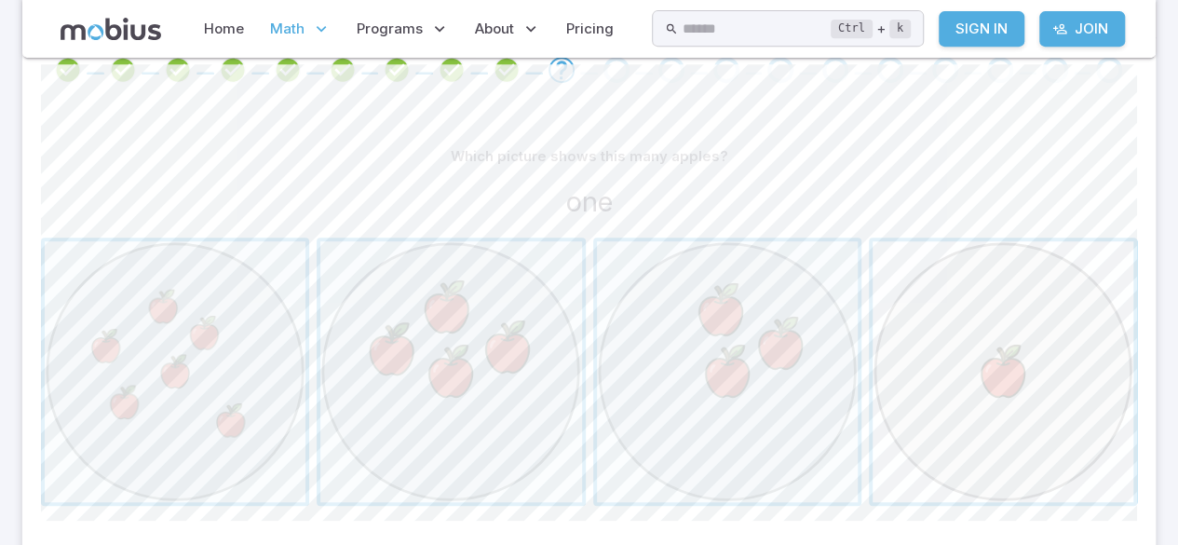
click at [1036, 395] on span "button" at bounding box center [1002, 371] width 261 height 261
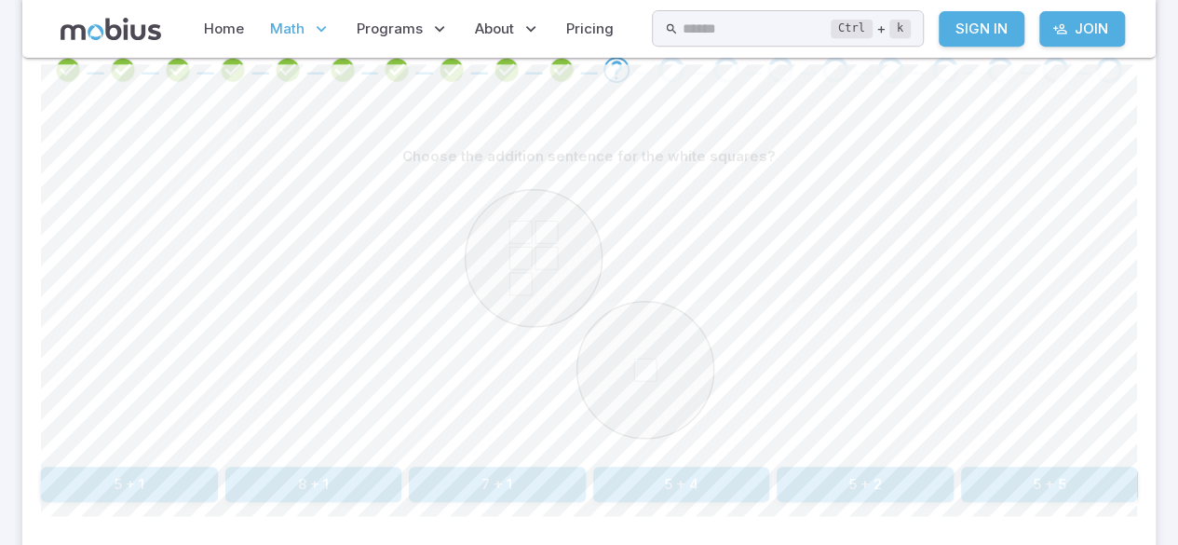
click at [162, 479] on button "5 + 1" at bounding box center [129, 483] width 177 height 35
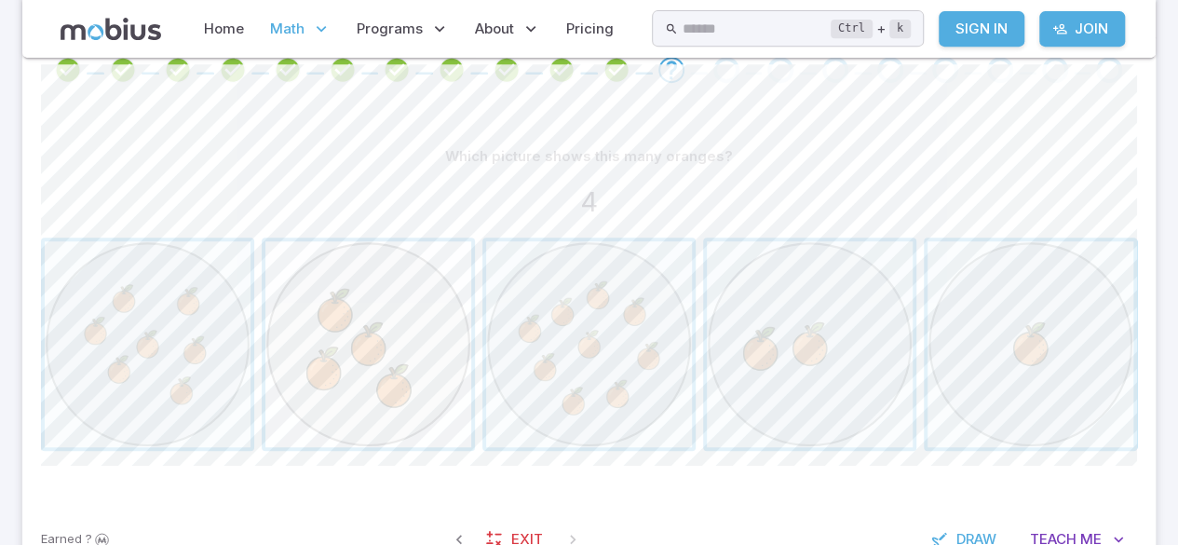
click at [395, 333] on span "button" at bounding box center [368, 344] width 206 height 206
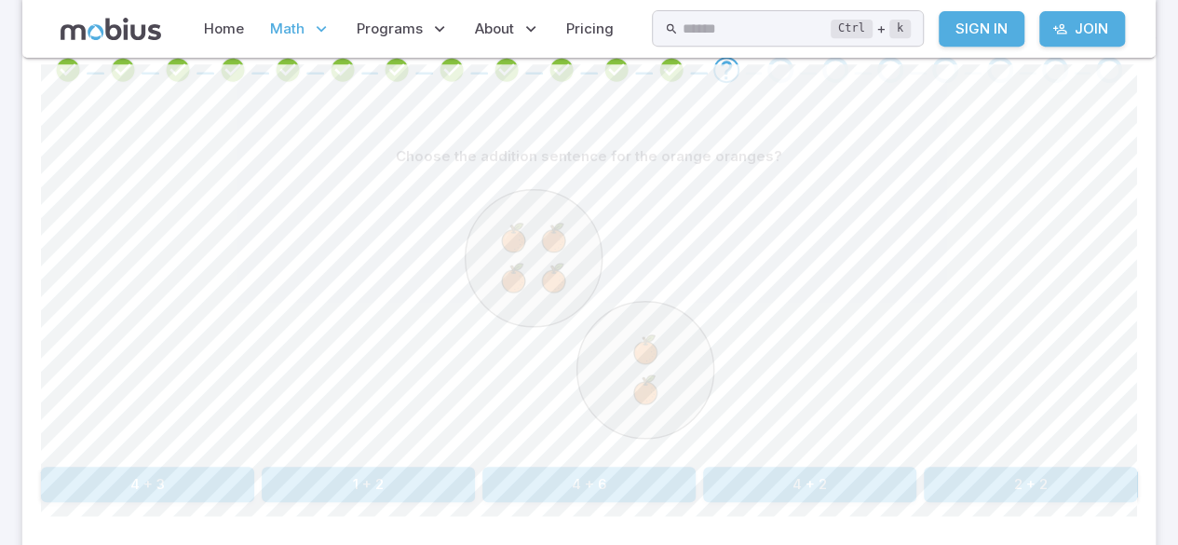
click at [849, 482] on button "4 + 2" at bounding box center [809, 483] width 213 height 35
click at [750, 473] on button "one" at bounding box center [727, 483] width 268 height 35
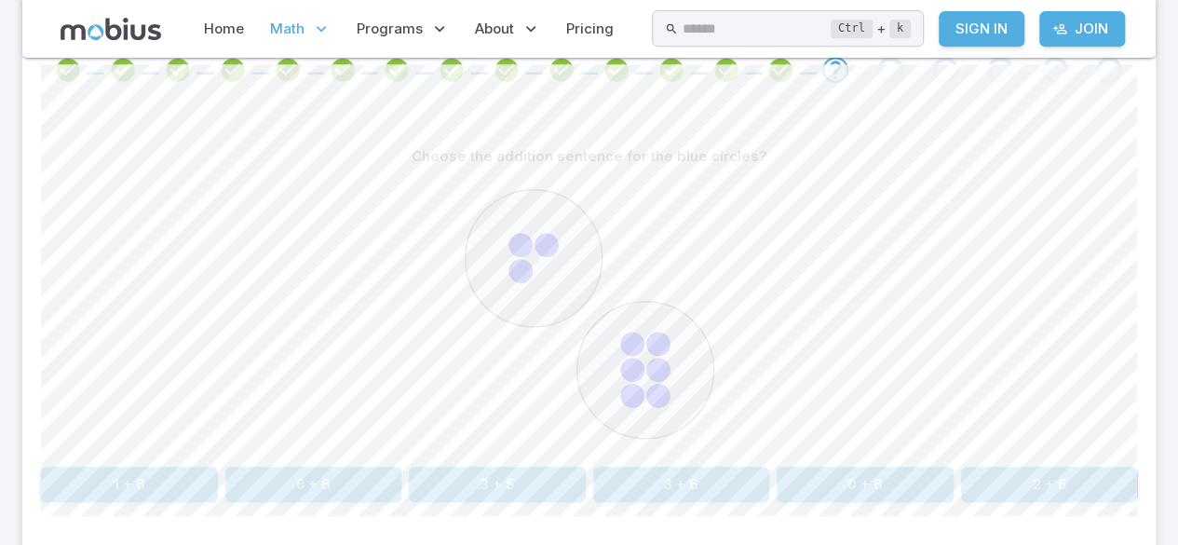
click at [682, 483] on button "3 + 6" at bounding box center [681, 483] width 177 height 35
click at [1057, 469] on button "5 + 1" at bounding box center [1030, 483] width 213 height 35
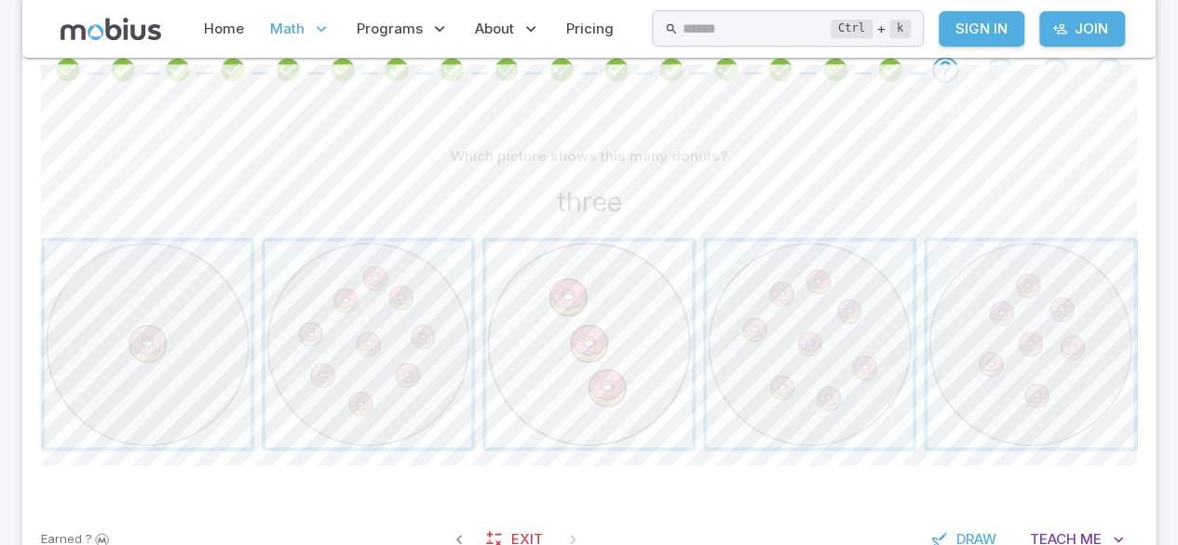
click at [613, 302] on span "button" at bounding box center [589, 344] width 206 height 206
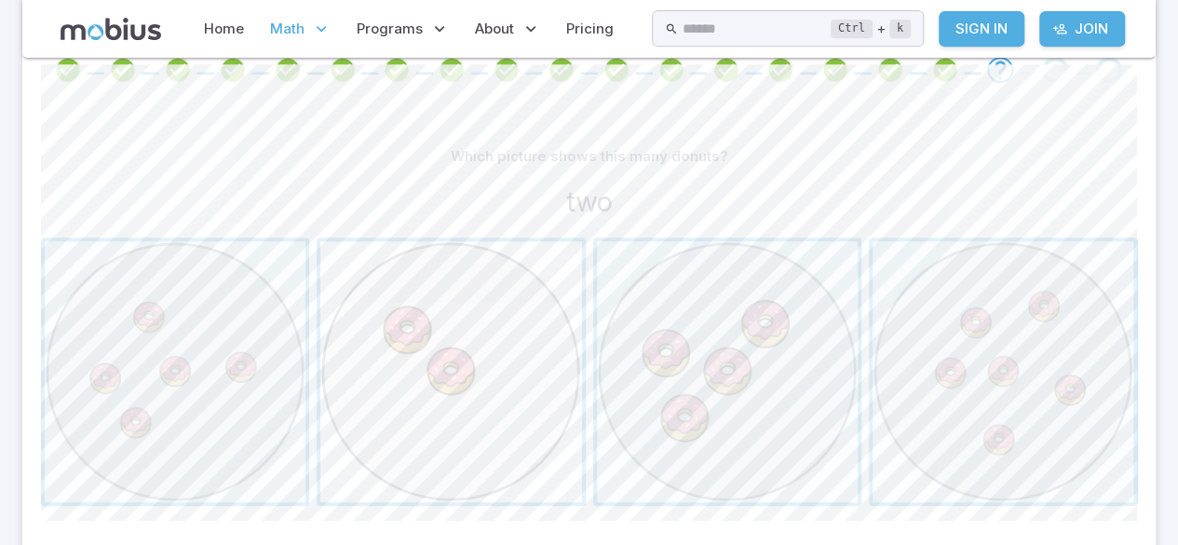
click at [500, 399] on span "button" at bounding box center [450, 371] width 261 height 261
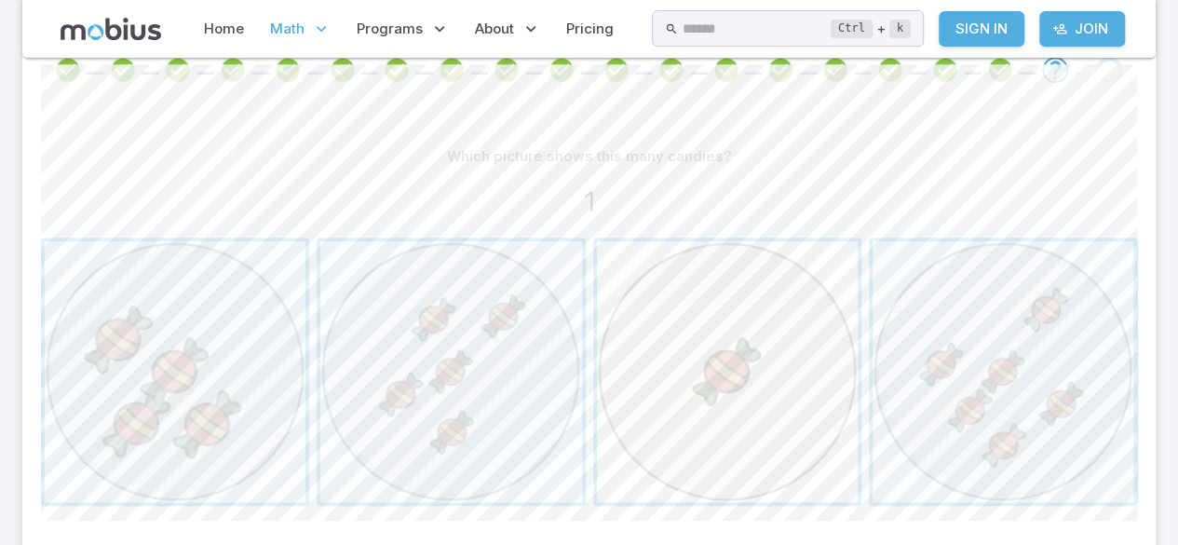
click at [737, 352] on span "button" at bounding box center [727, 371] width 261 height 261
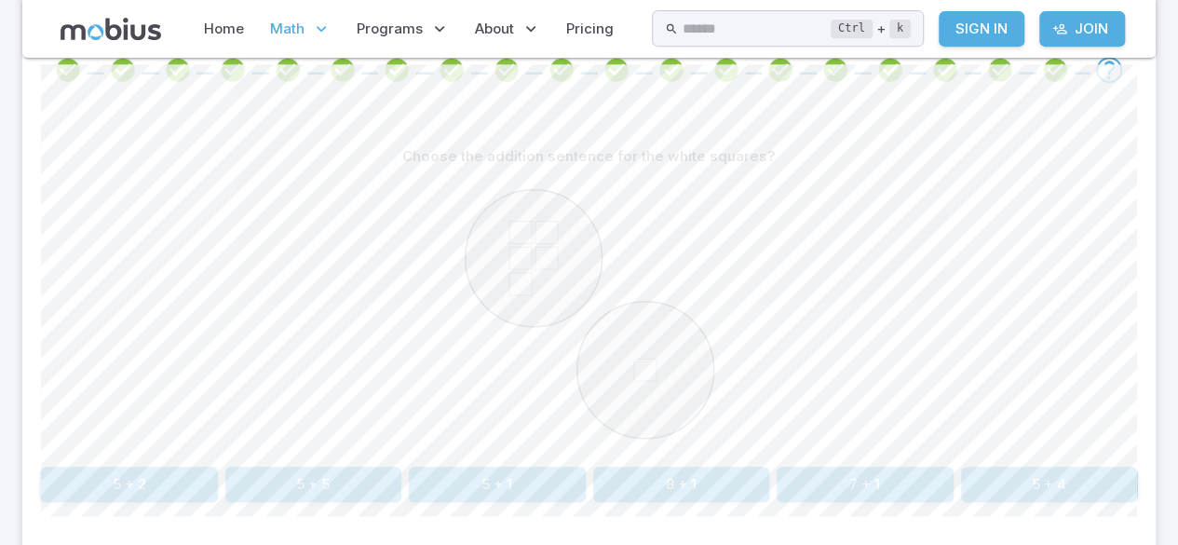
click at [553, 480] on button "5 + 1" at bounding box center [497, 483] width 177 height 35
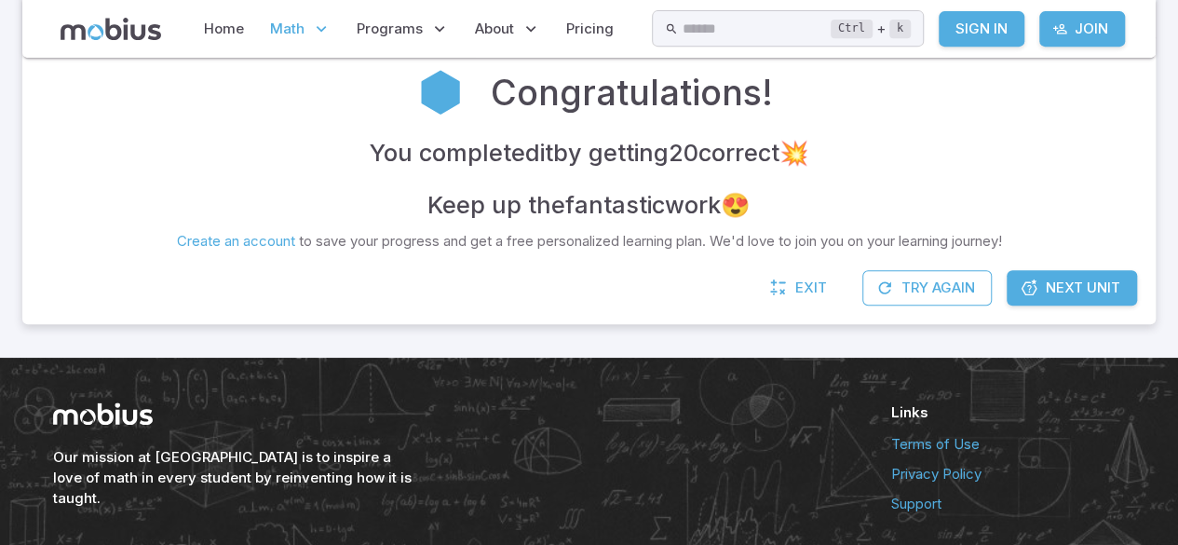
click at [559, 419] on div "Our mission at [GEOGRAPHIC_DATA] is to inspire a love of math in every student …" at bounding box center [449, 455] width 793 height 106
click at [293, 20] on span "Math" at bounding box center [287, 29] width 34 height 20
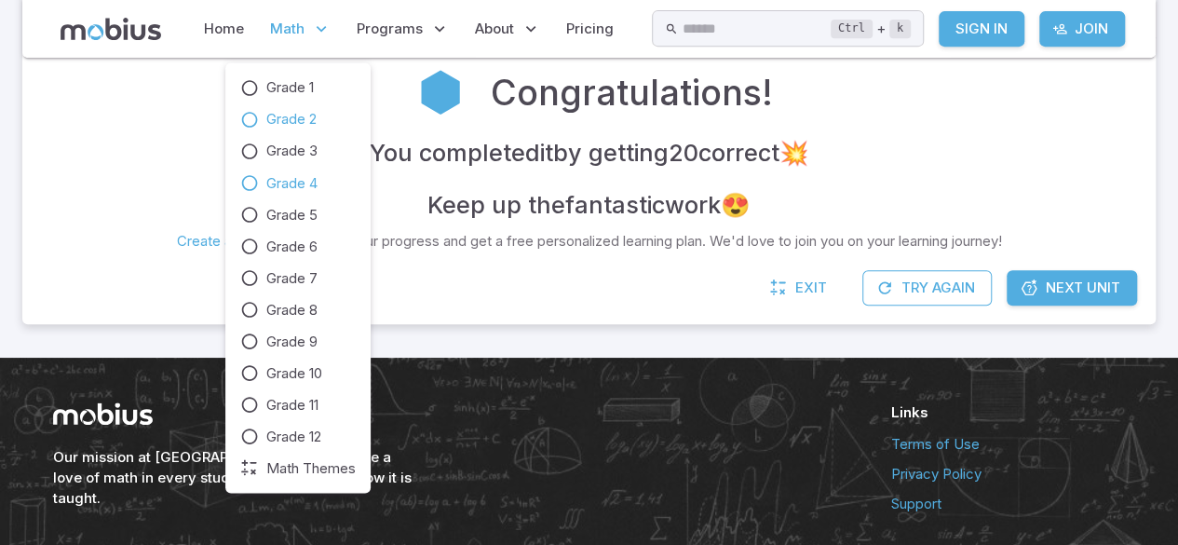
click at [317, 177] on span "Grade 4" at bounding box center [291, 182] width 51 height 20
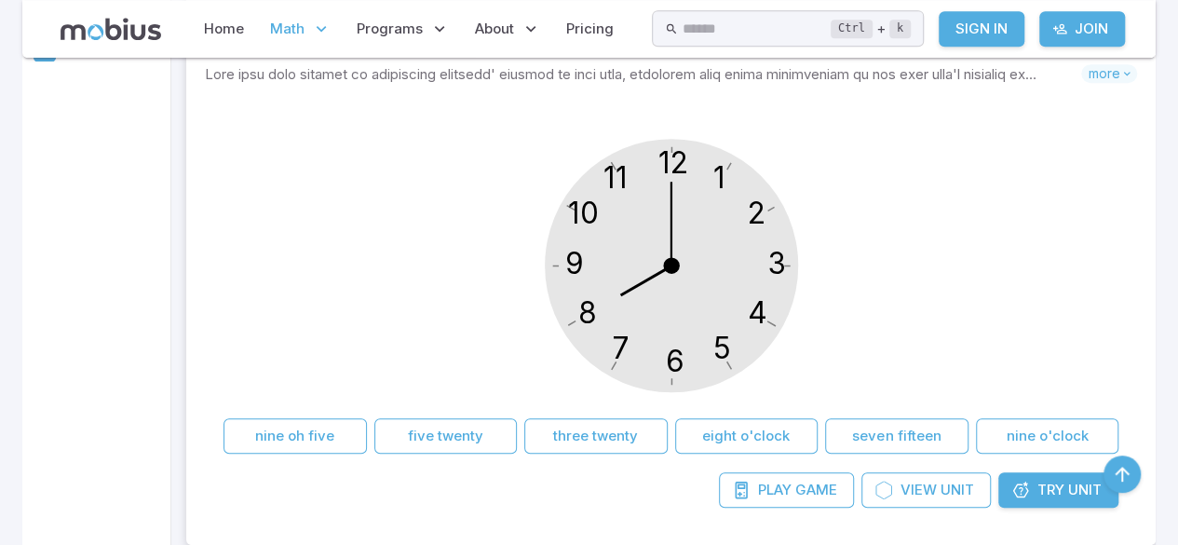
scroll to position [484, 0]
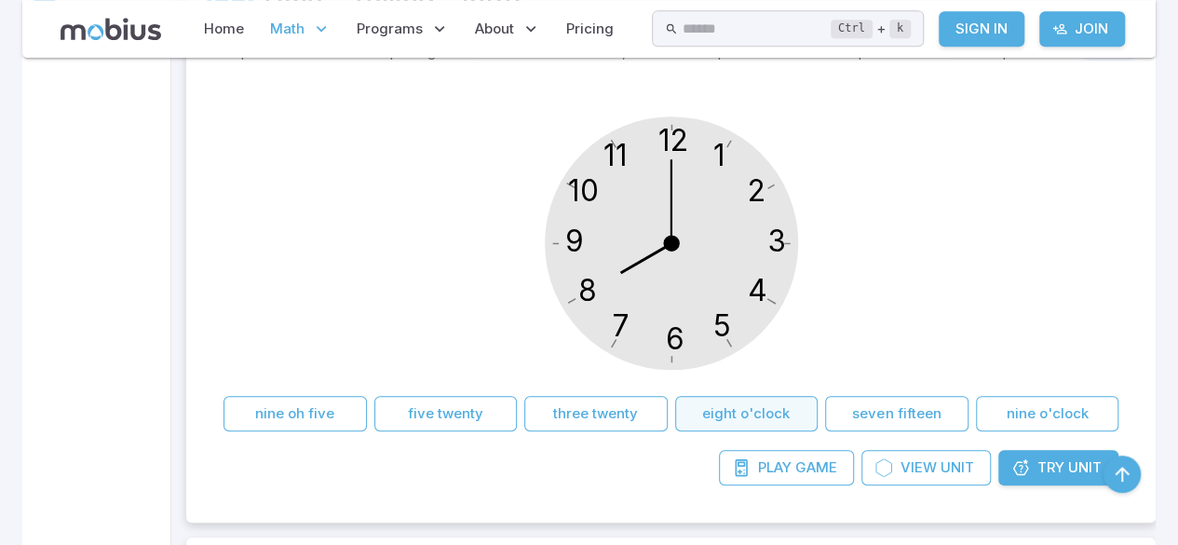
click at [758, 419] on button "eight o'clock" at bounding box center [746, 413] width 143 height 35
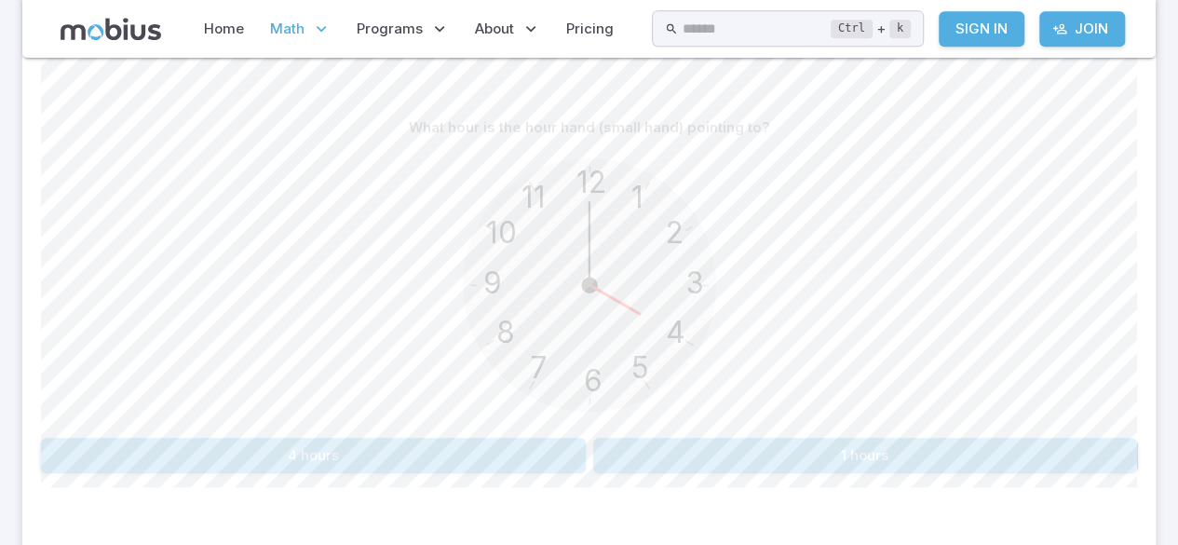
scroll to position [439, 0]
click at [417, 453] on button "4 hours" at bounding box center [313, 453] width 545 height 35
click at [844, 451] on button "1 hours" at bounding box center [865, 453] width 545 height 35
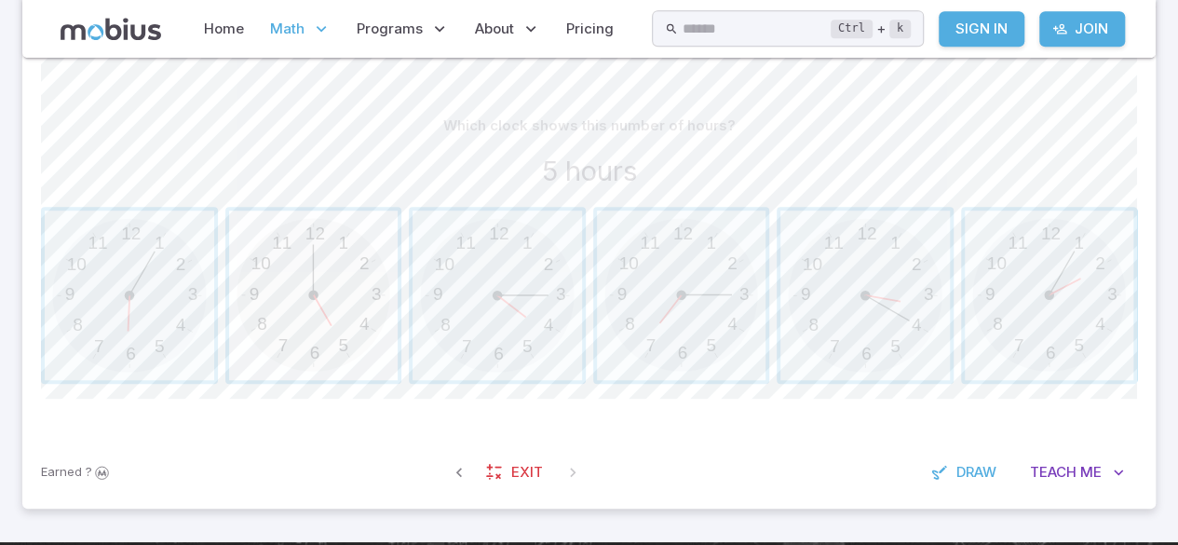
click at [294, 275] on span "button" at bounding box center [313, 294] width 169 height 169
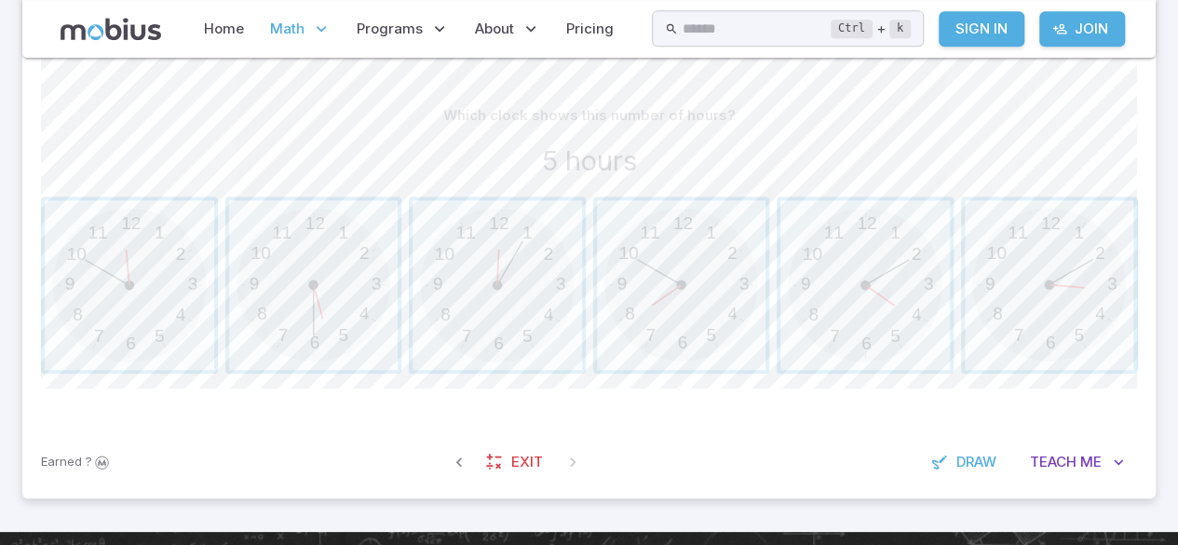
scroll to position [449, 0]
click at [331, 218] on span "button" at bounding box center [313, 284] width 169 height 169
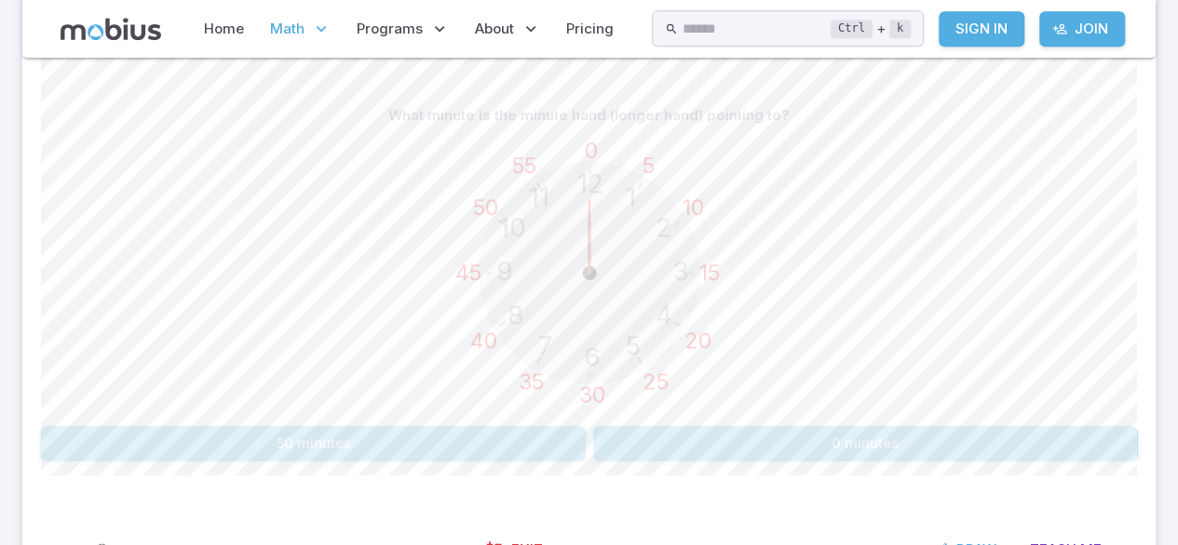
click at [848, 446] on button "0 minutes" at bounding box center [865, 443] width 545 height 35
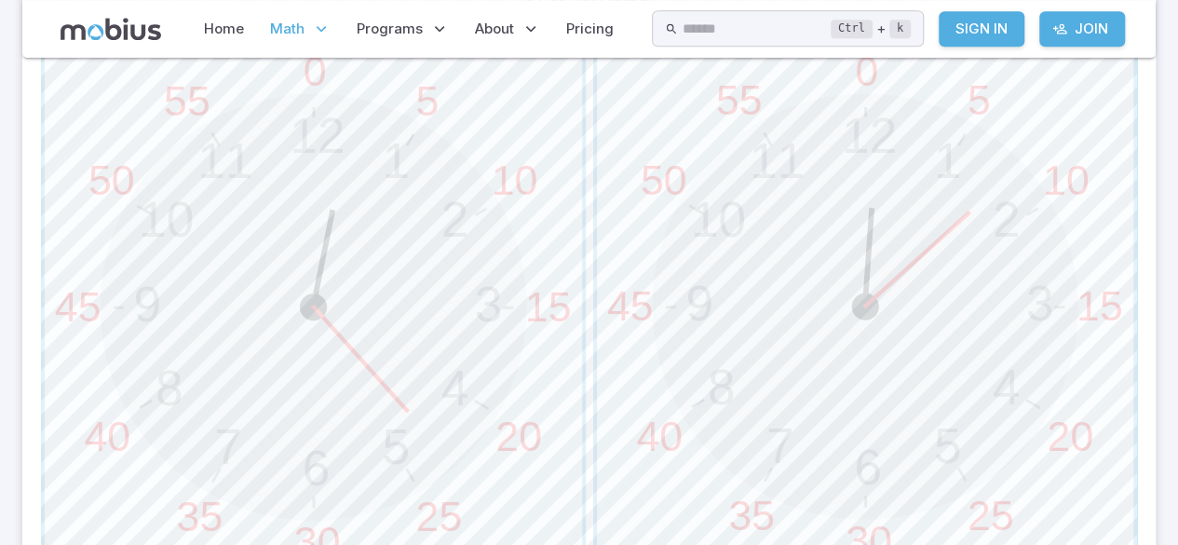
scroll to position [608, 0]
click at [874, 203] on span "button" at bounding box center [865, 309] width 537 height 537
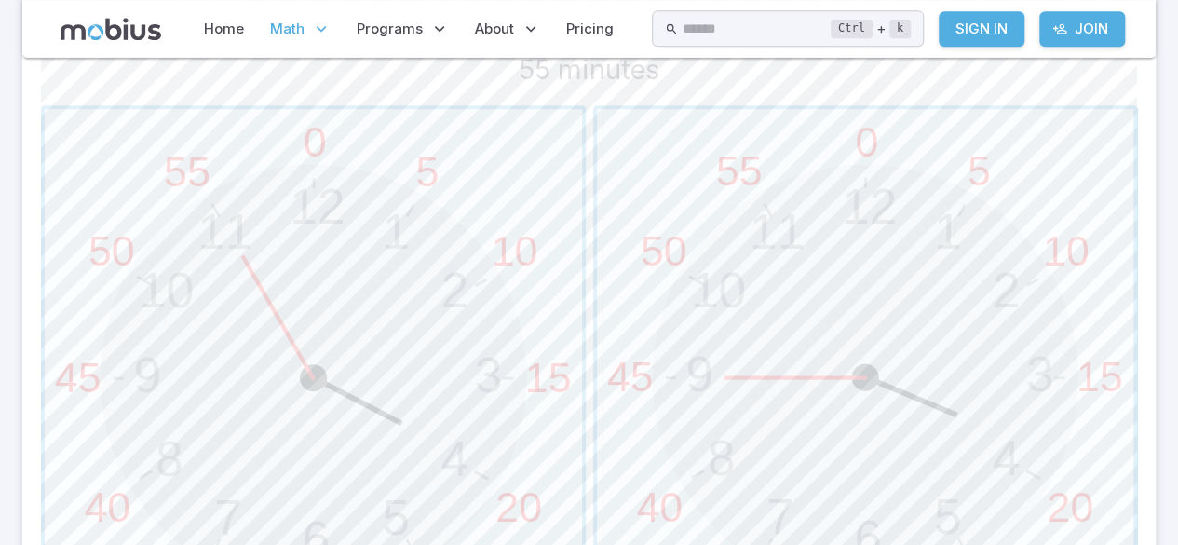
scroll to position [547, 0]
click at [73, 291] on span "button" at bounding box center [313, 369] width 537 height 537
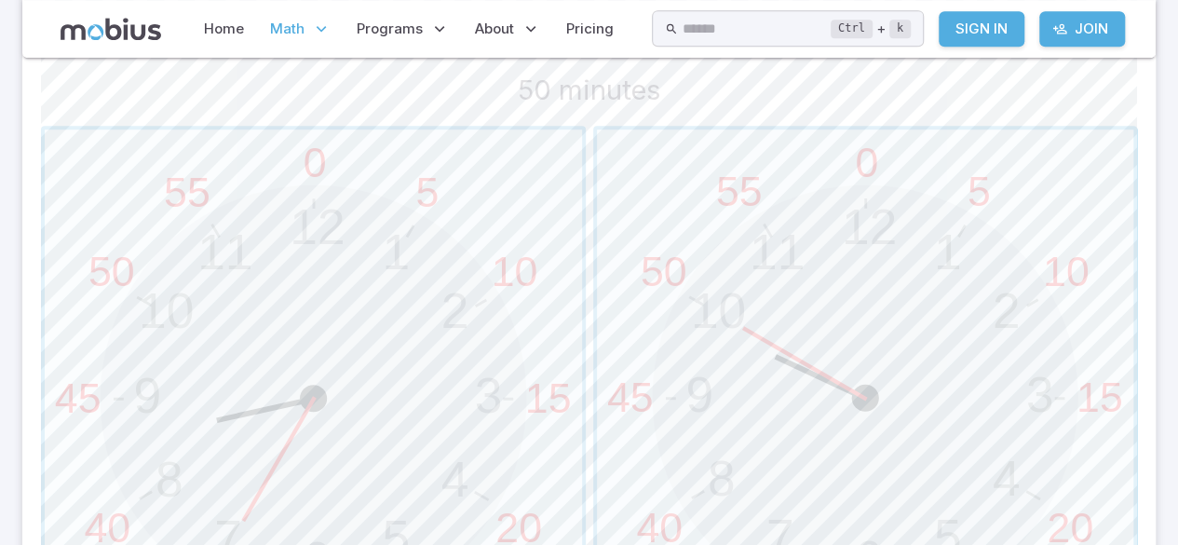
scroll to position [520, 0]
click at [858, 214] on span "button" at bounding box center [865, 397] width 537 height 537
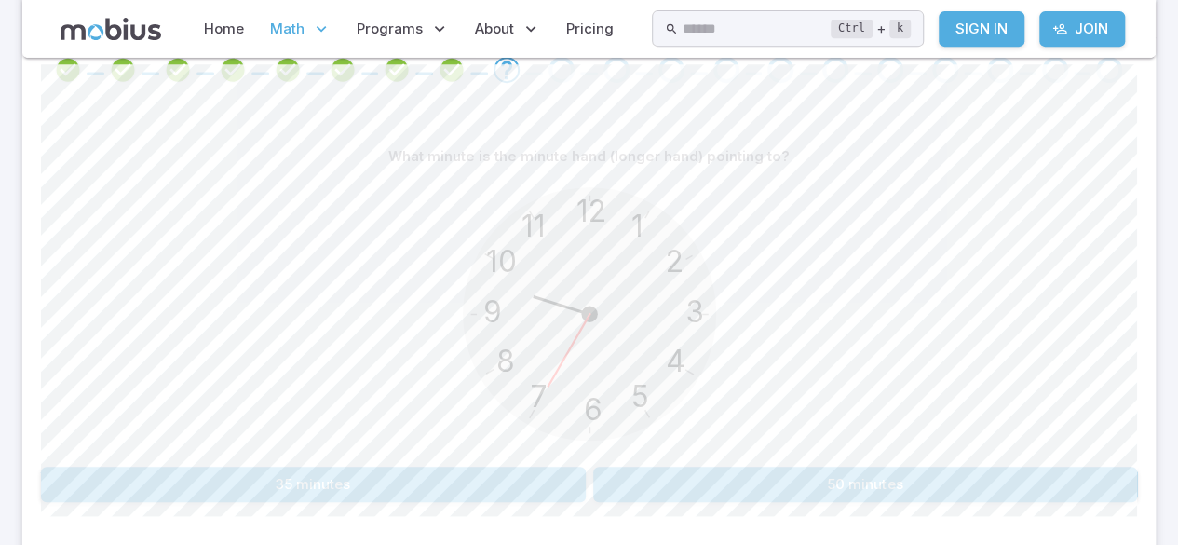
scroll to position [408, 0]
click at [387, 466] on button "35 minutes" at bounding box center [313, 483] width 545 height 35
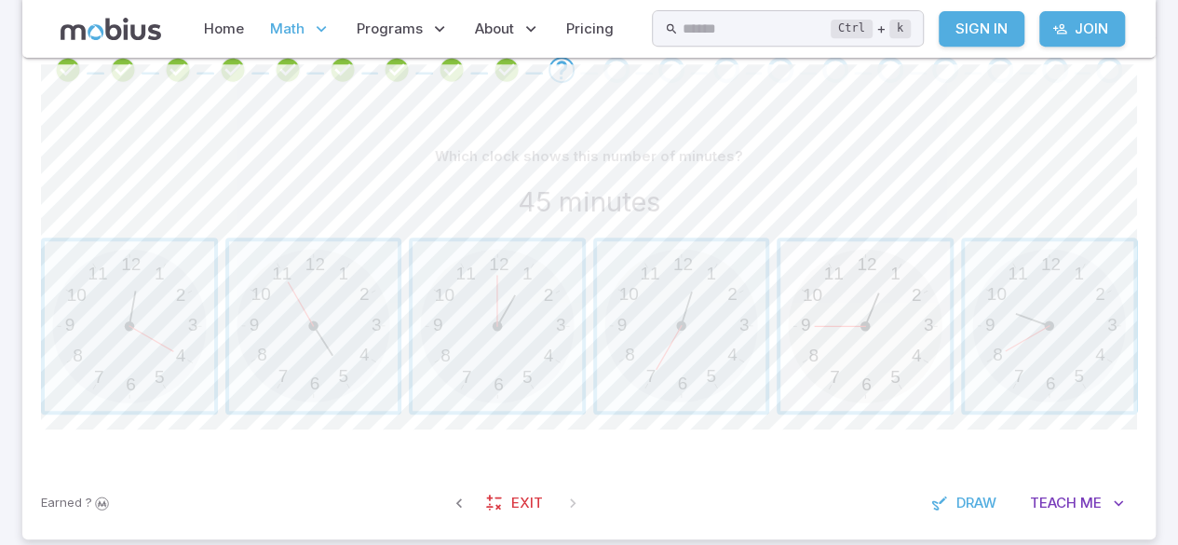
click at [883, 284] on span "button" at bounding box center [864, 325] width 169 height 169
click at [331, 277] on span "button" at bounding box center [313, 325] width 169 height 169
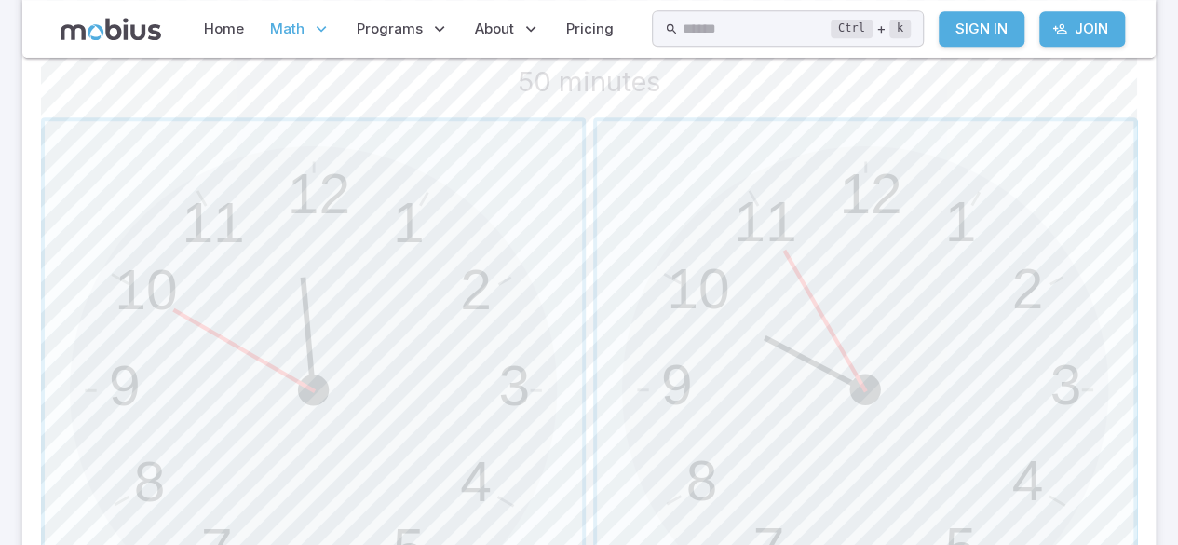
scroll to position [529, 0]
click at [185, 312] on span "button" at bounding box center [313, 388] width 537 height 537
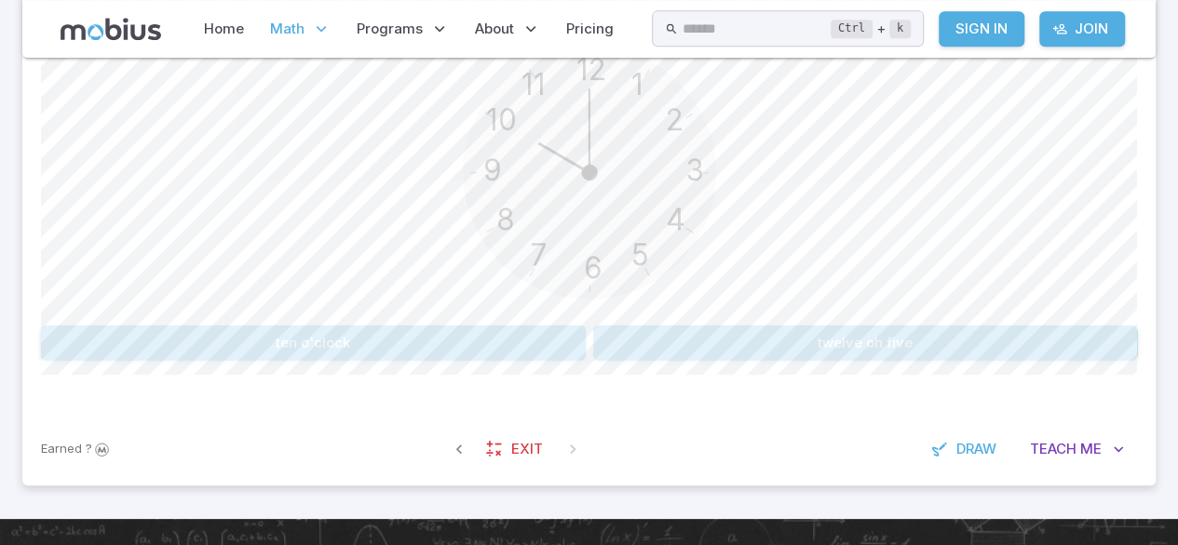
click at [101, 330] on button "ten o'clock" at bounding box center [313, 342] width 545 height 35
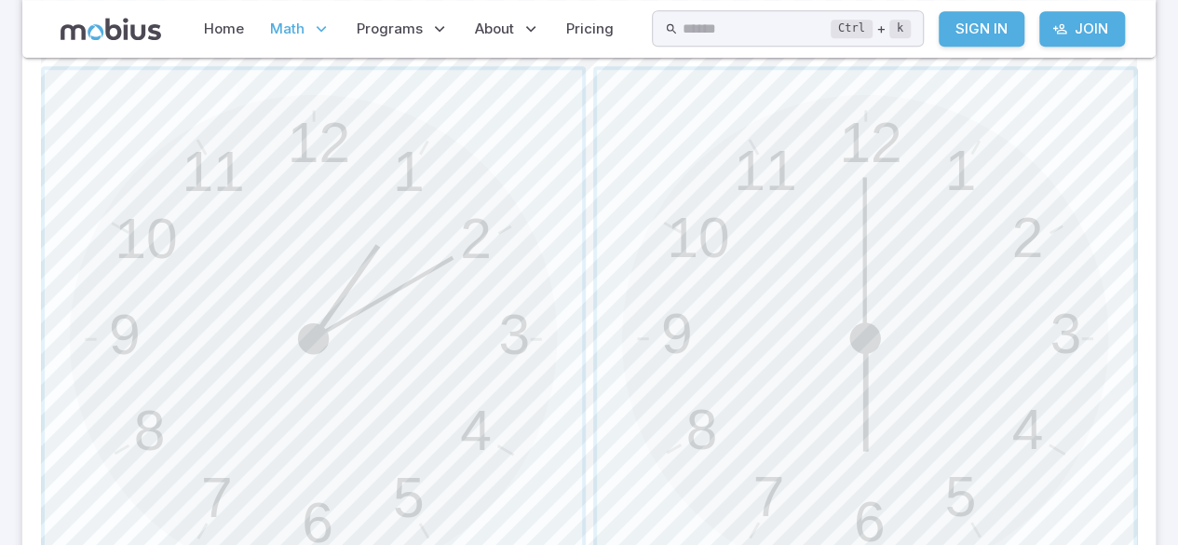
scroll to position [587, 0]
click at [803, 207] on span "button" at bounding box center [865, 330] width 537 height 537
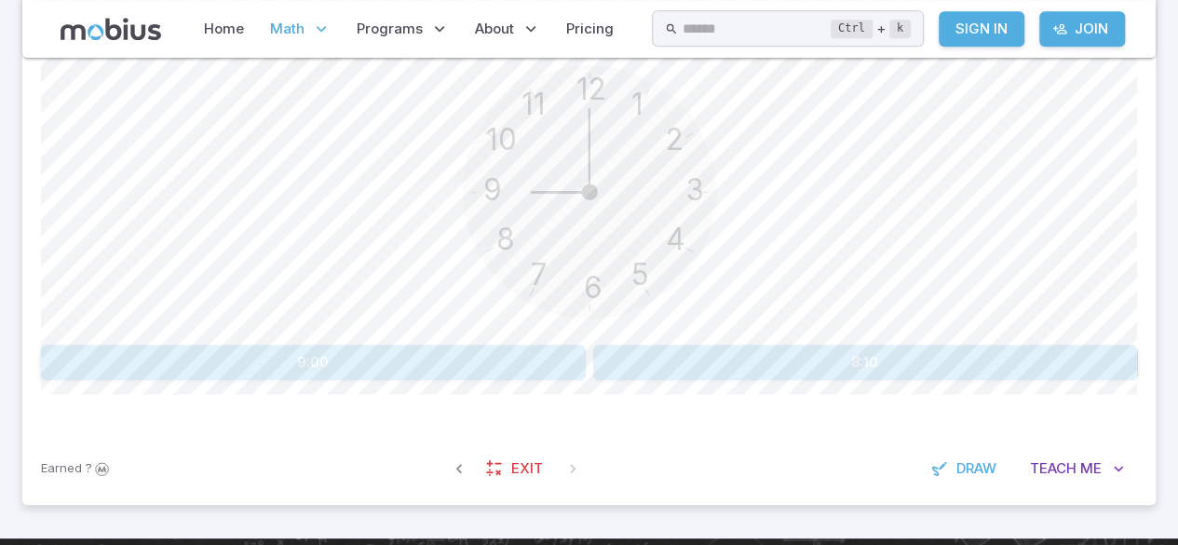
scroll to position [517, 0]
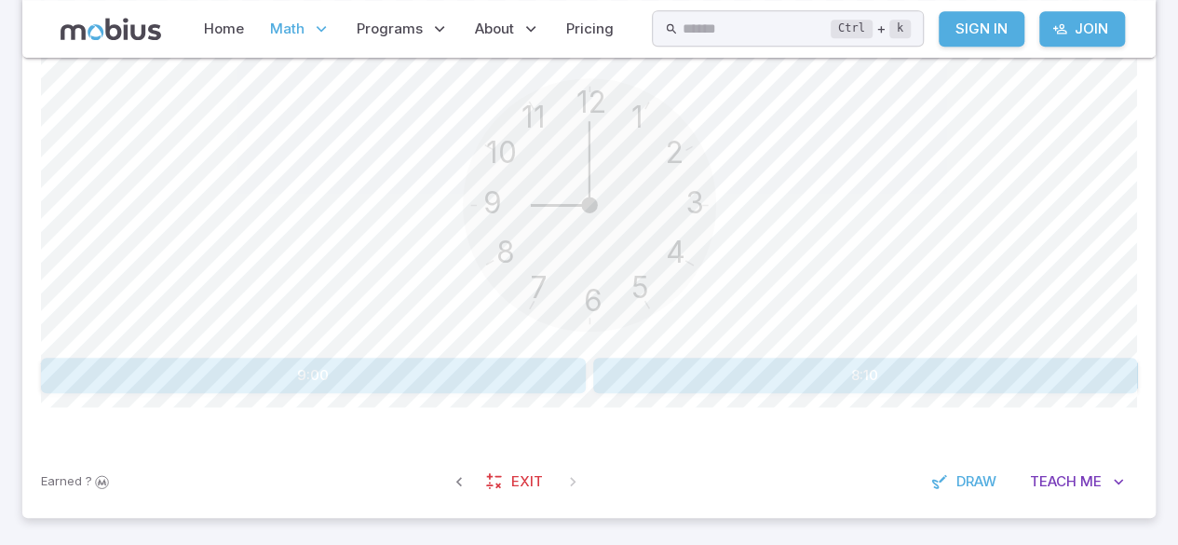
click at [487, 369] on button "9:00" at bounding box center [313, 375] width 545 height 35
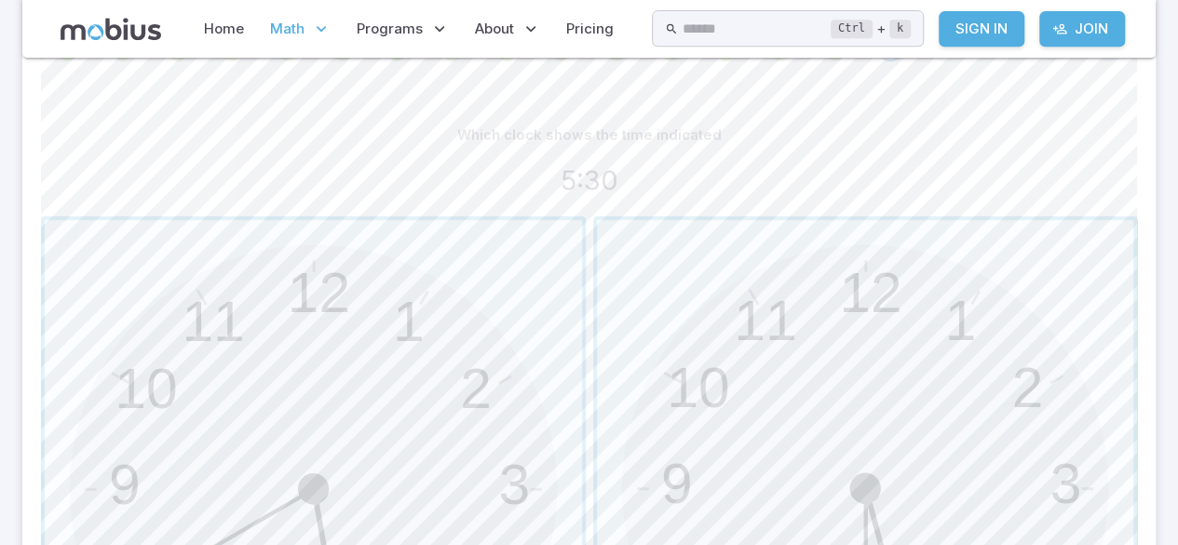
scroll to position [427, 0]
click at [821, 309] on span "button" at bounding box center [865, 490] width 537 height 537
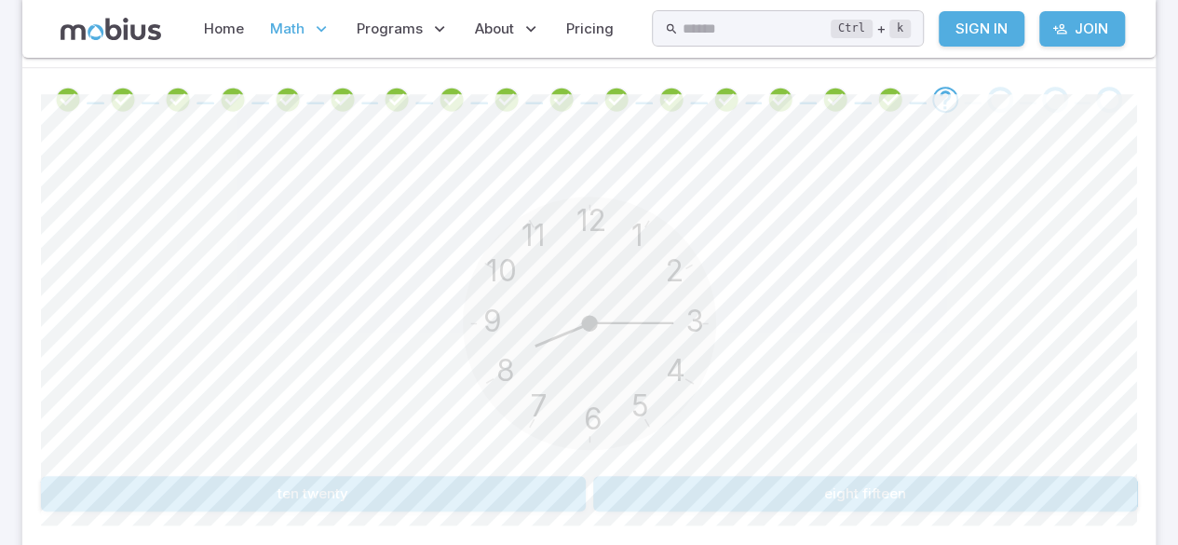
scroll to position [377, 0]
click at [874, 492] on button "eight fifteen" at bounding box center [865, 494] width 545 height 35
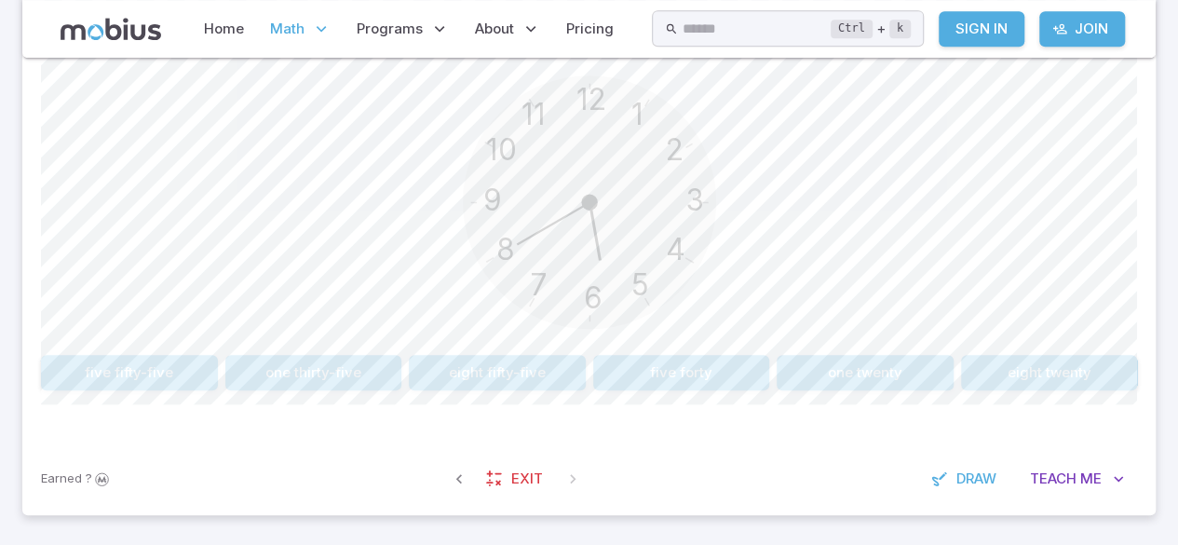
scroll to position [495, 0]
click at [94, 233] on div "12 6 3 9 1 2 11 10 5 4 7 8" at bounding box center [589, 208] width 1096 height 285
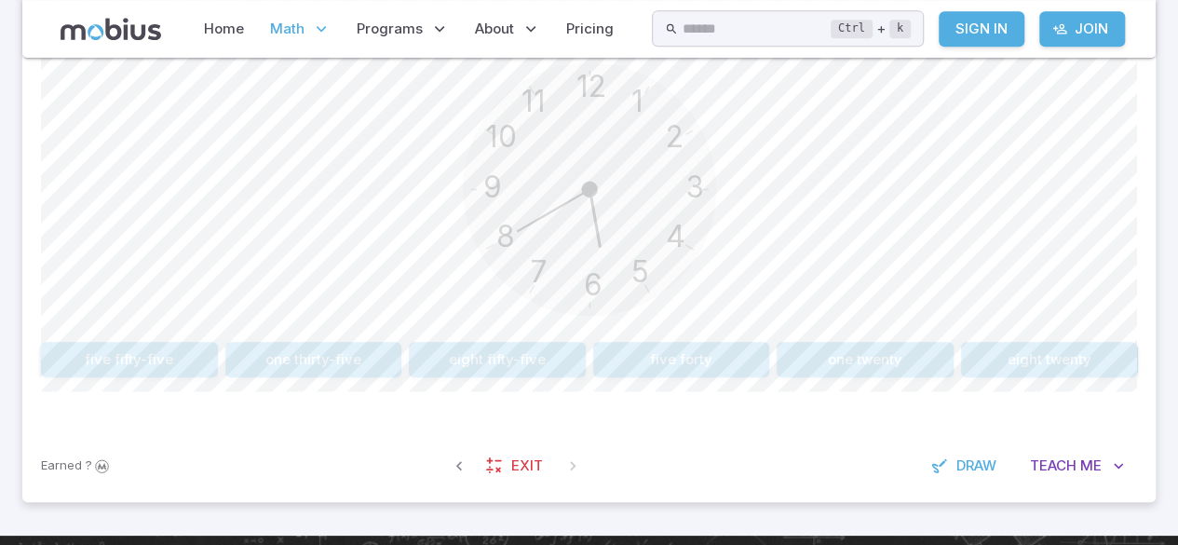
scroll to position [511, 0]
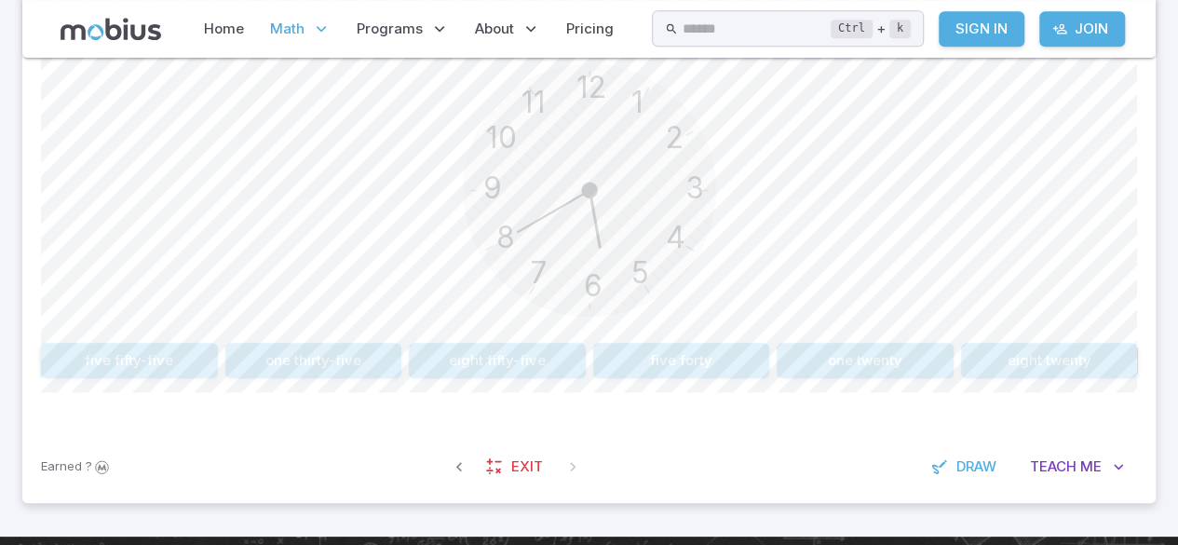
click at [682, 354] on button "five forty" at bounding box center [681, 360] width 177 height 35
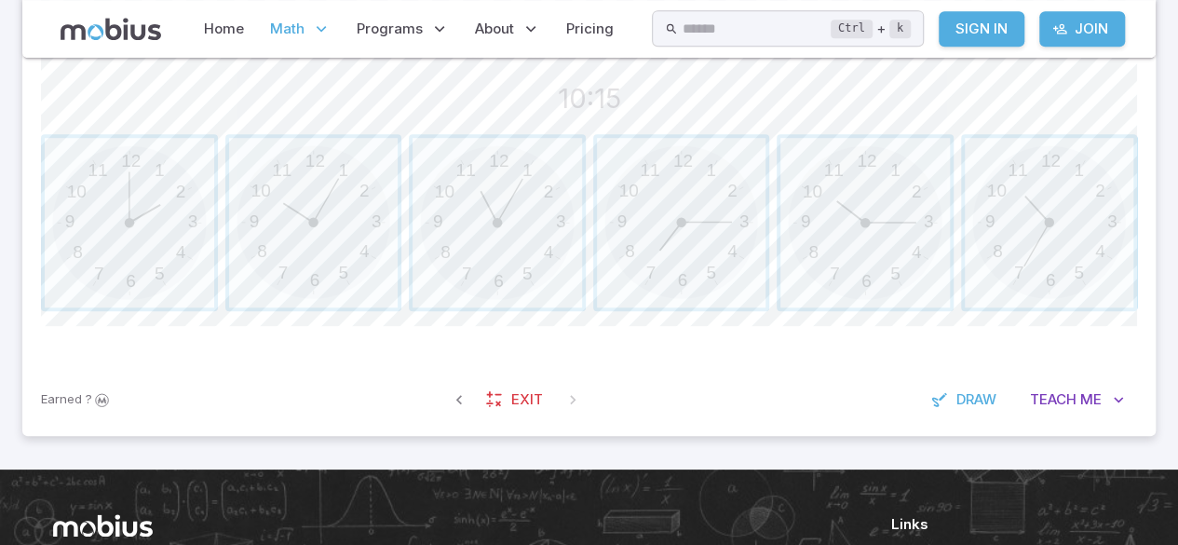
click at [474, 105] on div "10:15" at bounding box center [589, 98] width 1096 height 41
click at [858, 145] on span "button" at bounding box center [864, 222] width 169 height 169
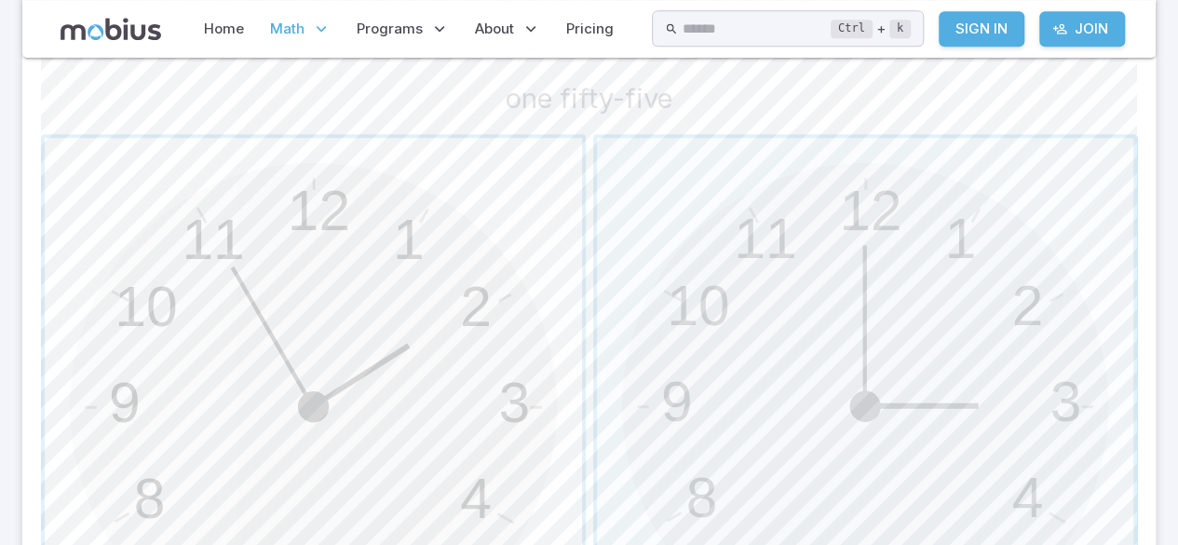
click at [341, 405] on span "button" at bounding box center [313, 406] width 537 height 537
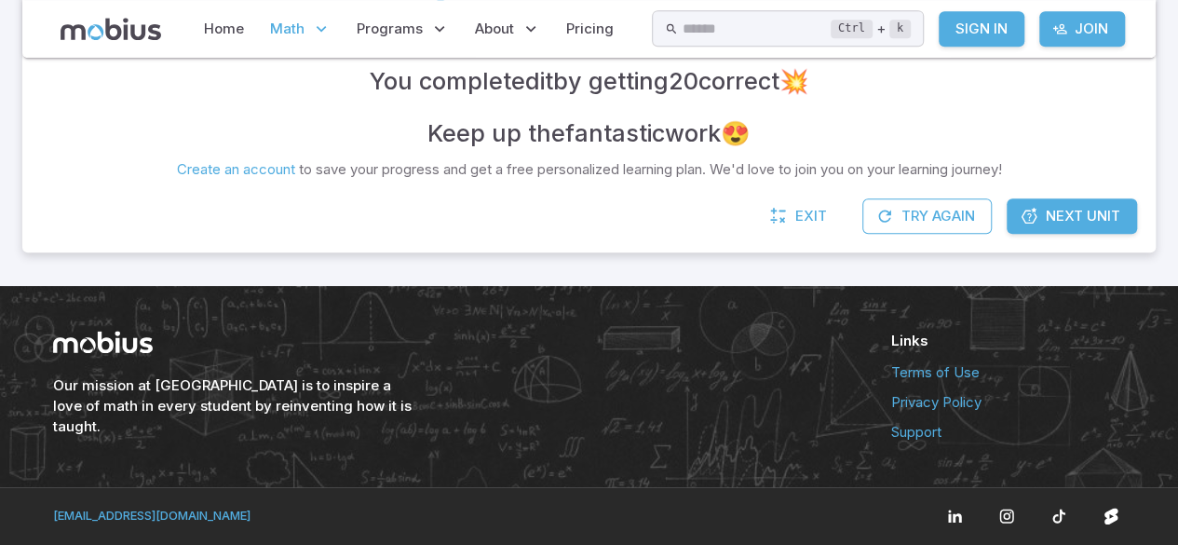
scroll to position [478, 0]
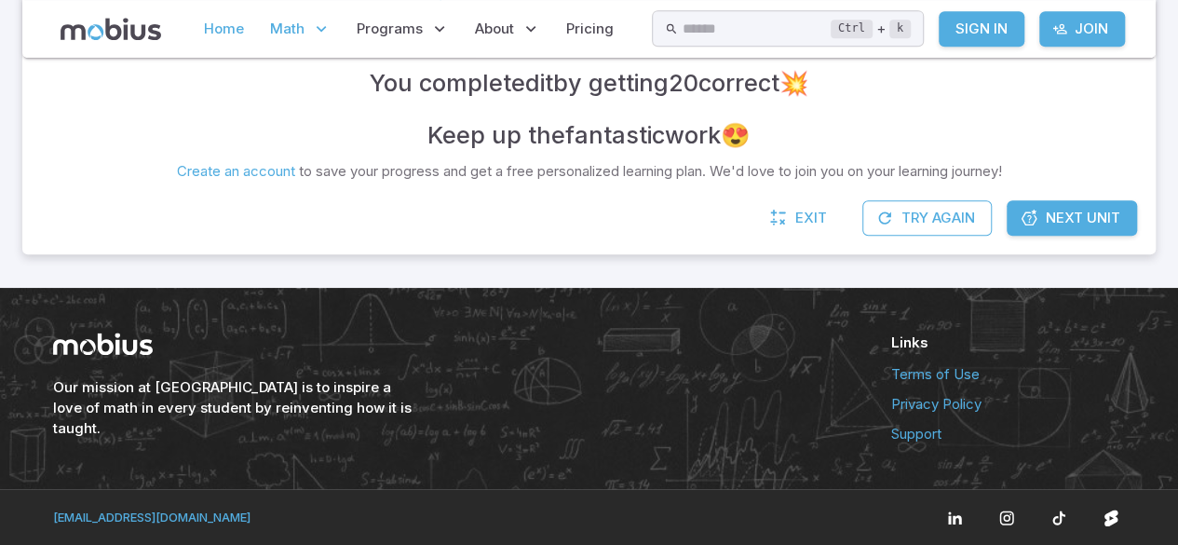
click at [221, 30] on link "Home" at bounding box center [223, 28] width 51 height 43
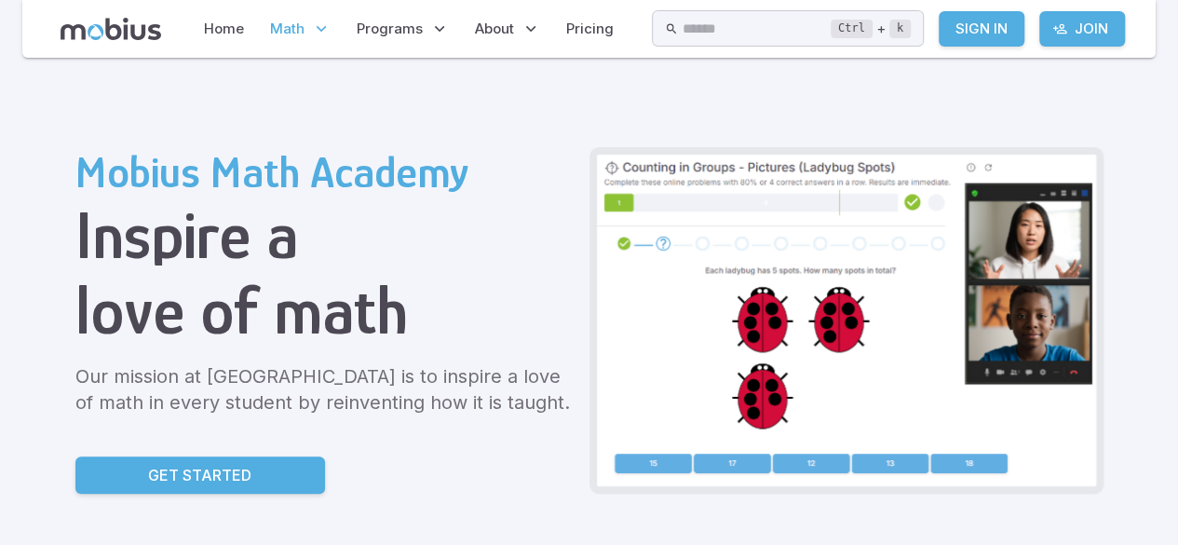
click at [277, 29] on span "Math" at bounding box center [287, 29] width 34 height 20
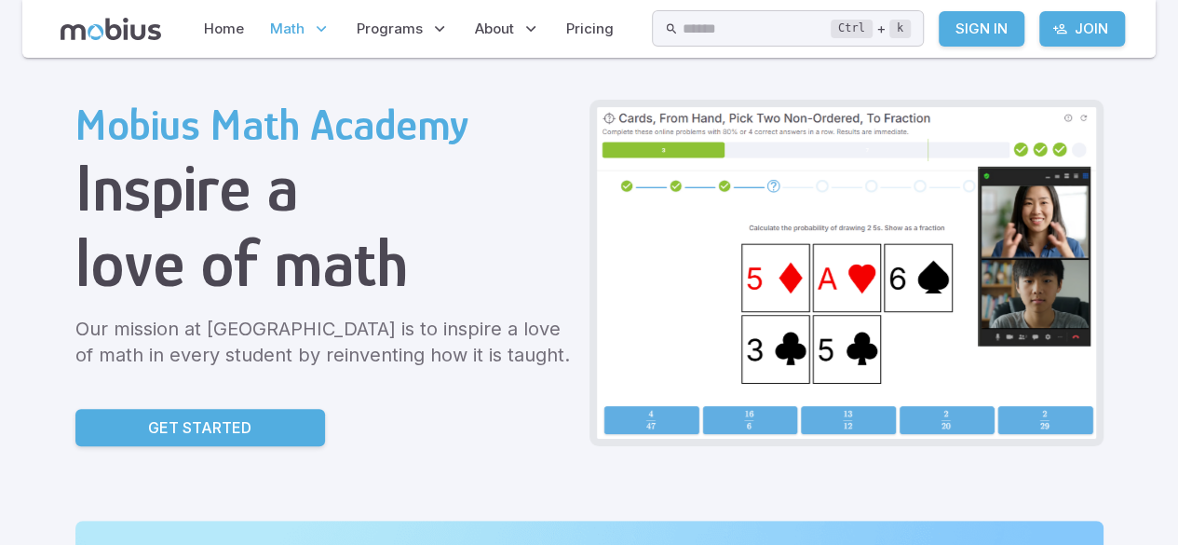
scroll to position [64, 0]
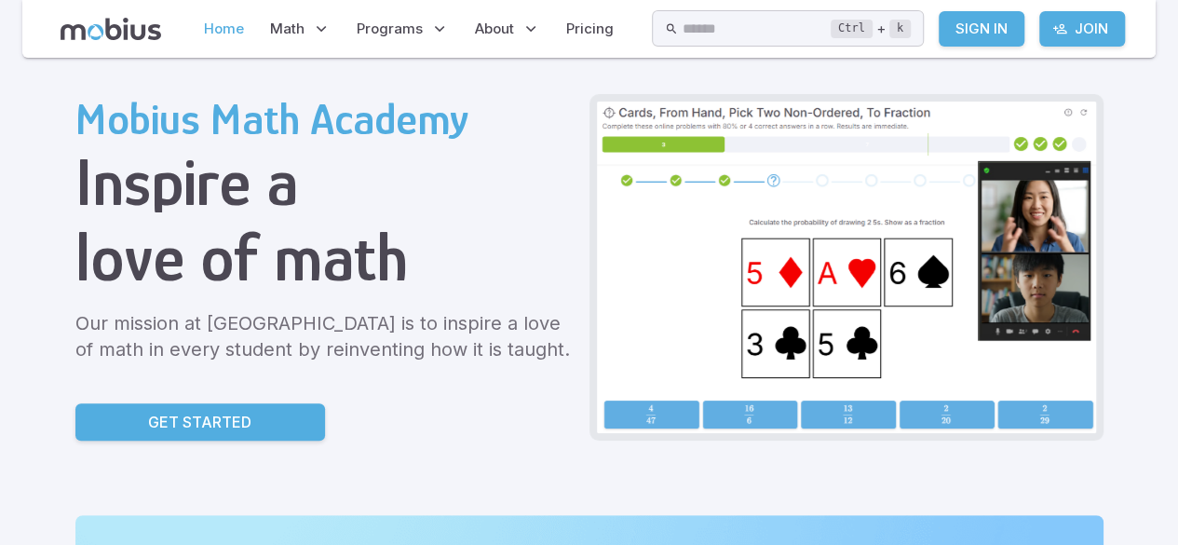
click at [241, 19] on link "Home" at bounding box center [223, 28] width 51 height 43
click at [244, 22] on link "Home" at bounding box center [223, 28] width 51 height 43
click at [291, 39] on p "Math" at bounding box center [300, 28] width 72 height 43
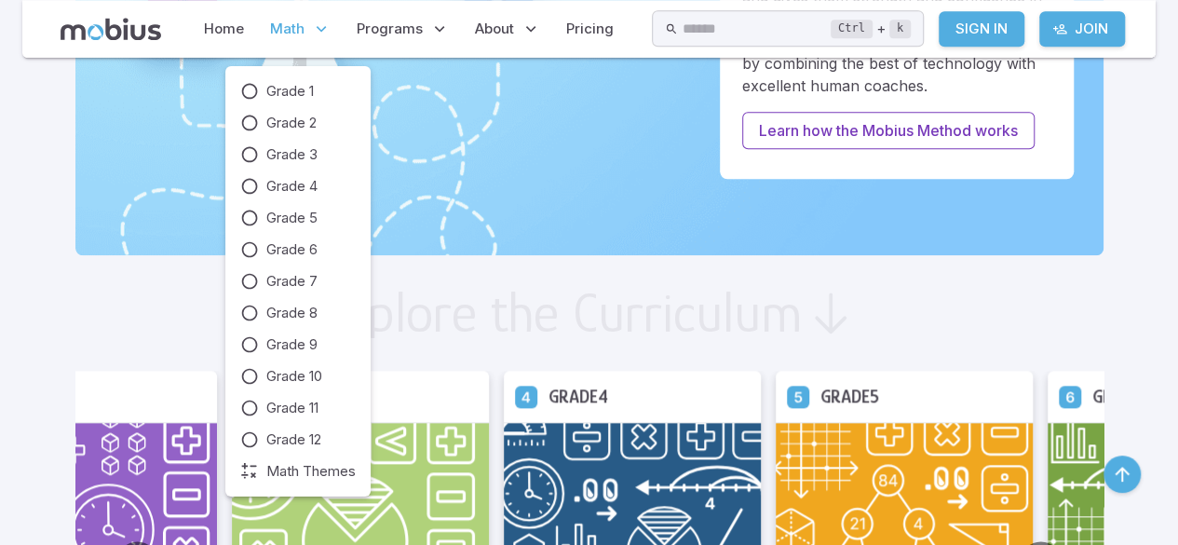
scroll to position [811, 0]
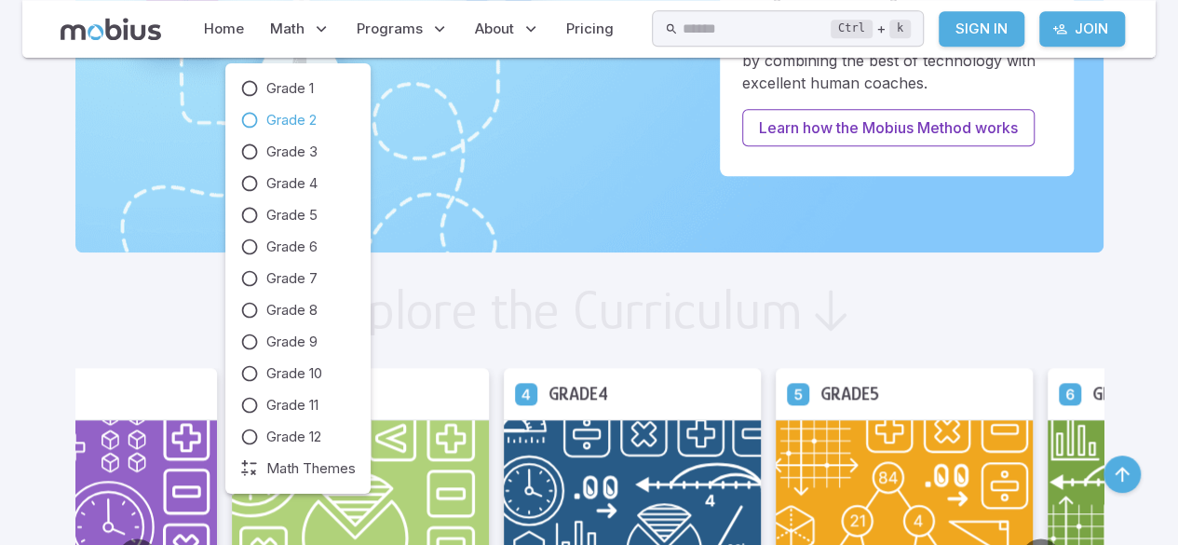
click at [276, 114] on span "Grade 2" at bounding box center [291, 120] width 50 height 20
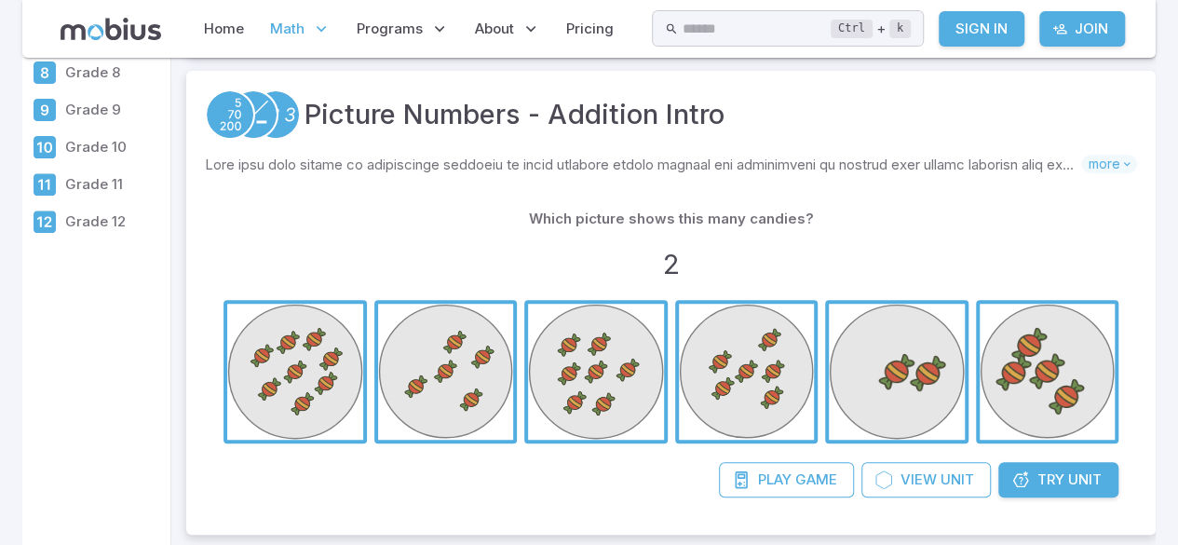
scroll to position [290, 0]
click at [946, 381] on span "button" at bounding box center [897, 372] width 136 height 136
